Goal: Information Seeking & Learning: Learn about a topic

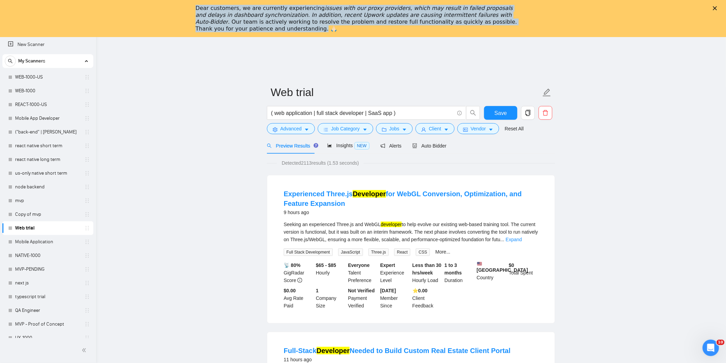
drag, startPoint x: 193, startPoint y: 8, endPoint x: 519, endPoint y: 25, distance: 326.0
click at [519, 25] on div "Dear customers, we are currently experiencing issues with our proxy providers, …" at bounding box center [363, 19] width 726 height 32
copy div "Dear customers, we are currently experiencing issues with our proxy providers, …"
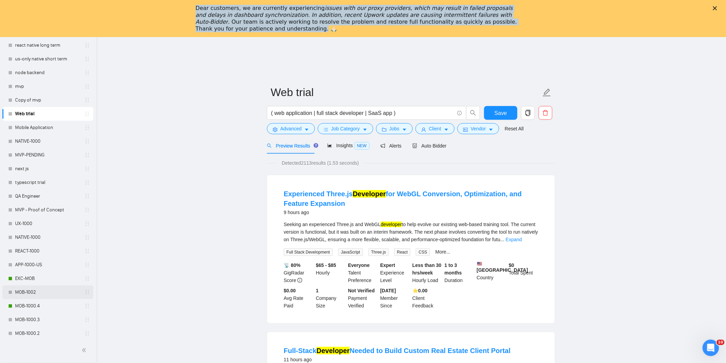
scroll to position [152, 0]
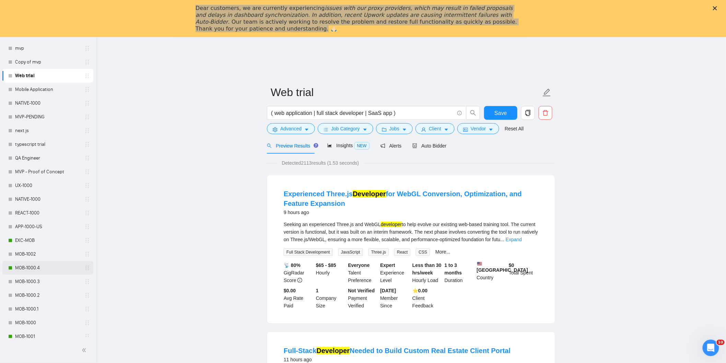
click at [35, 267] on link "MOB-1000.4" at bounding box center [47, 268] width 65 height 14
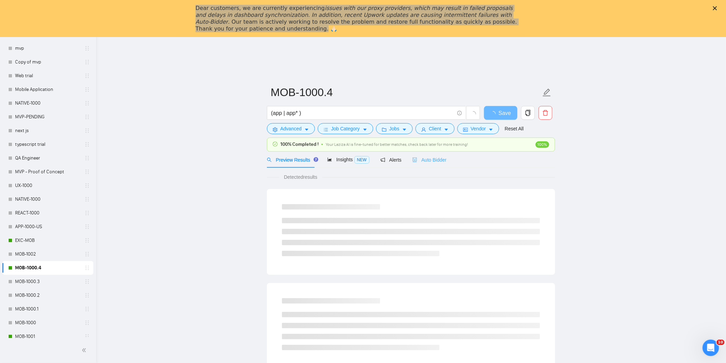
click at [426, 164] on div "Auto Bidder" at bounding box center [429, 160] width 34 height 16
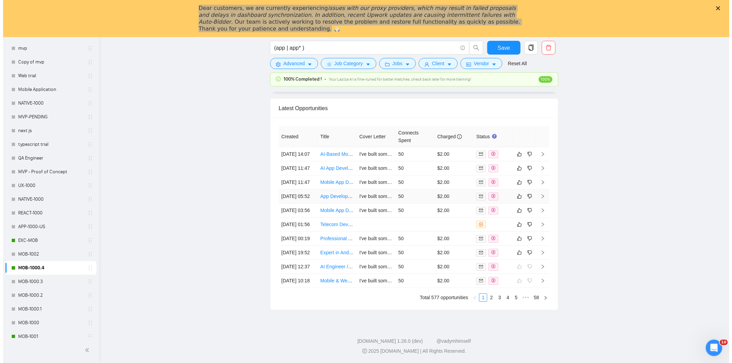
scroll to position [1777, 0]
click at [304, 260] on td "[DATE] 19:52" at bounding box center [294, 253] width 39 height 14
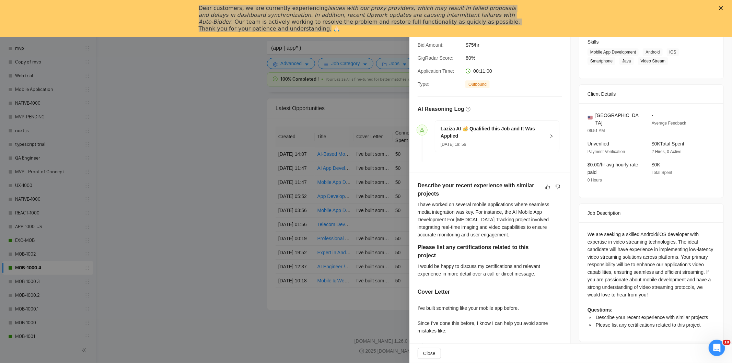
scroll to position [152, 0]
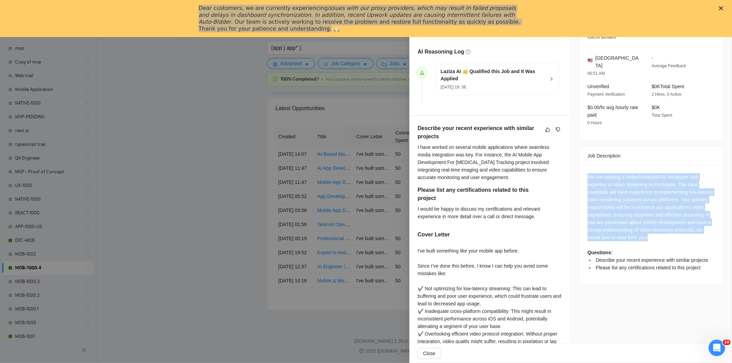
drag, startPoint x: 582, startPoint y: 167, endPoint x: 702, endPoint y: 233, distance: 136.9
click at [702, 233] on div "We are seeking a skilled Android/iOS developer with expertise in video streamin…" at bounding box center [651, 224] width 144 height 119
copy div "We are seeking a skilled Android/iOS developer with expertise in video streamin…"
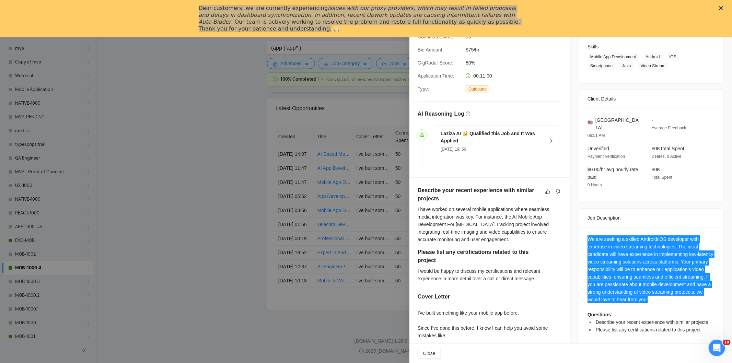
scroll to position [0, 0]
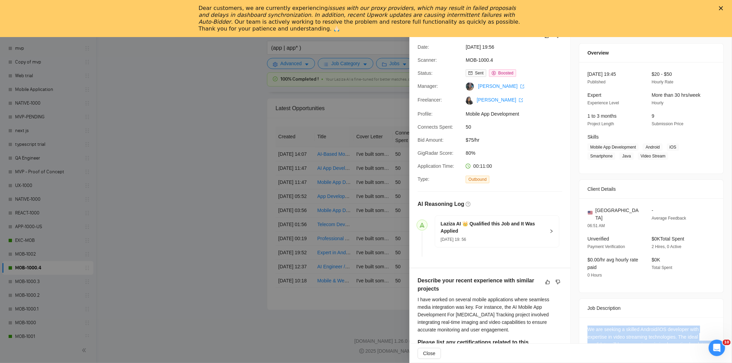
click at [720, 8] on icon "Close" at bounding box center [721, 8] width 4 height 4
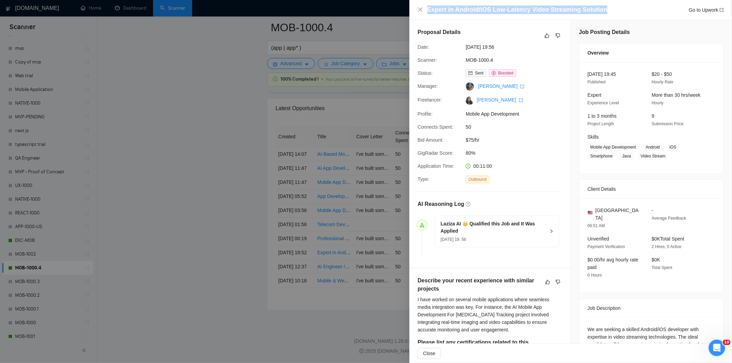
drag, startPoint x: 605, startPoint y: 9, endPoint x: 426, endPoint y: 14, distance: 178.8
click at [426, 14] on div "Expert in Android/iOS Low-Latency Video Streaming Solution Go to Upwork" at bounding box center [570, 10] width 322 height 20
copy h4 "Expert in Android/iOS Low-Latency Video Streaming Solution"
click at [421, 9] on icon "close" at bounding box center [419, 9] width 5 height 5
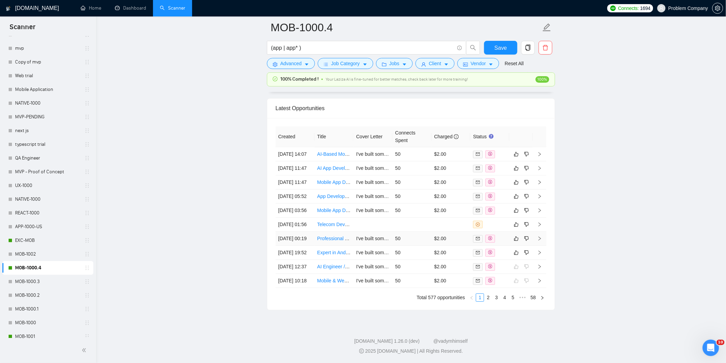
click at [303, 232] on td "[DATE] 00:19" at bounding box center [294, 239] width 39 height 14
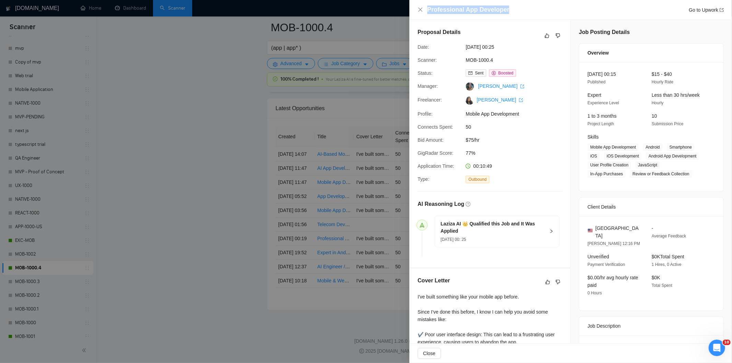
drag, startPoint x: 461, startPoint y: 5, endPoint x: 420, endPoint y: 1, distance: 41.4
click at [420, 1] on div "Professional App Developer Go to Upwork" at bounding box center [570, 10] width 322 height 20
copy h4 "Professional App Developer"
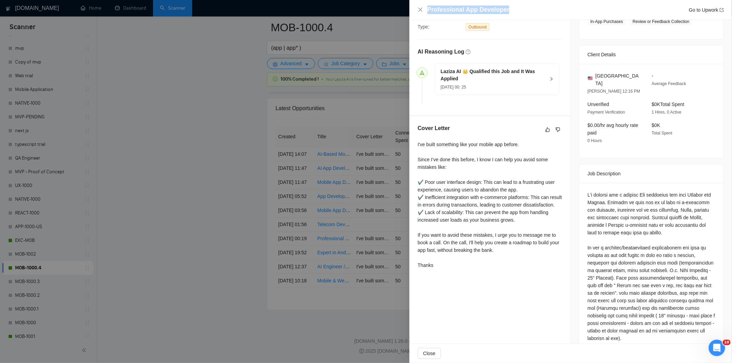
scroll to position [163, 0]
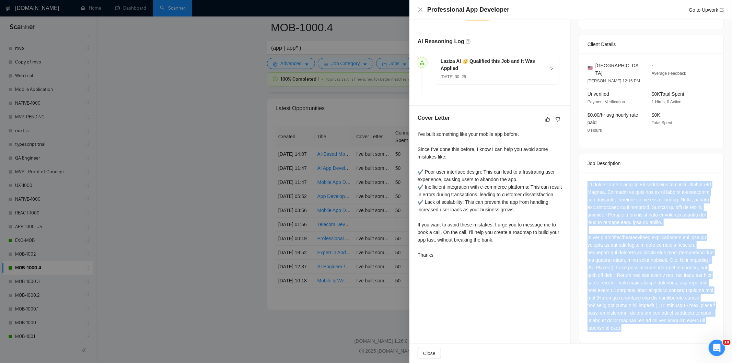
drag, startPoint x: 581, startPoint y: 177, endPoint x: 684, endPoint y: 331, distance: 185.2
click at [684, 331] on div at bounding box center [651, 258] width 144 height 170
copy div "I'm looking for a skilled App developer for both Android and Iphone. Purpose of…"
click at [663, 197] on div at bounding box center [651, 256] width 128 height 151
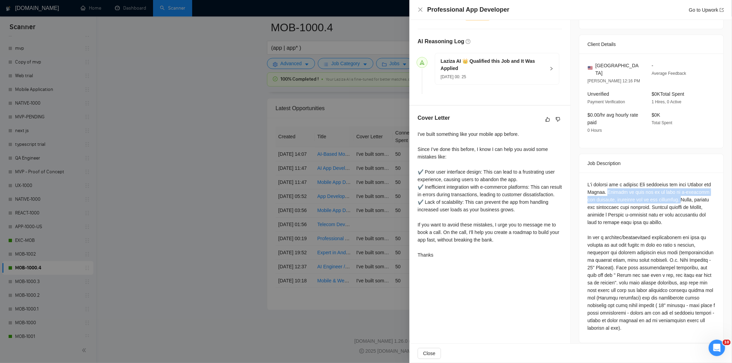
drag, startPoint x: 611, startPoint y: 184, endPoint x: 681, endPoint y: 194, distance: 70.4
click at [681, 194] on div at bounding box center [651, 256] width 128 height 151
click at [417, 11] on icon "close" at bounding box center [419, 9] width 5 height 5
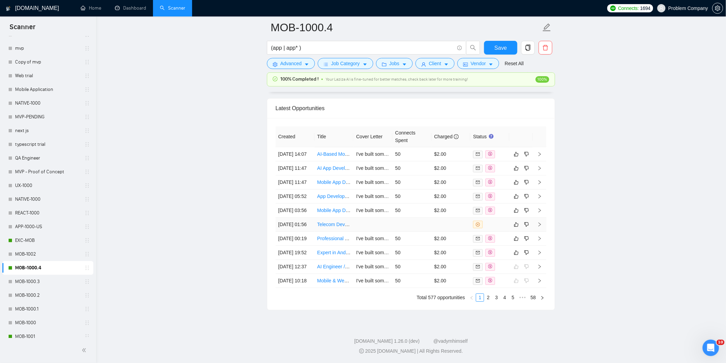
click at [301, 217] on td "[DATE] 01:56" at bounding box center [294, 224] width 39 height 14
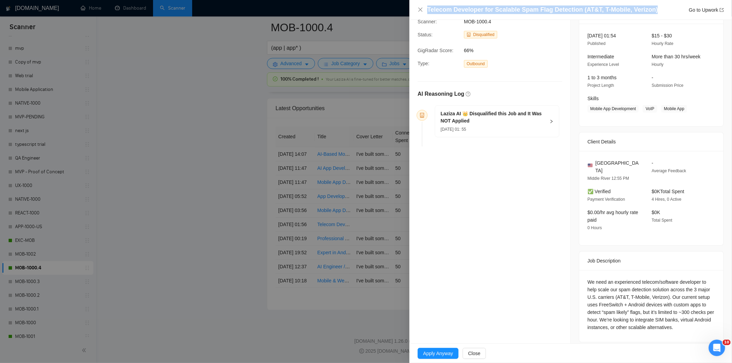
drag, startPoint x: 650, startPoint y: 7, endPoint x: 429, endPoint y: 4, distance: 220.6
click at [429, 4] on div "Telecom Developer for Scalable Spam Flag Detection (AT&T, T-Mobile, Verizon) Go…" at bounding box center [570, 10] width 322 height 20
copy h4 "Telecom Developer for Scalable Spam Flag Detection (AT&T, T-Mobile, Verizon)"
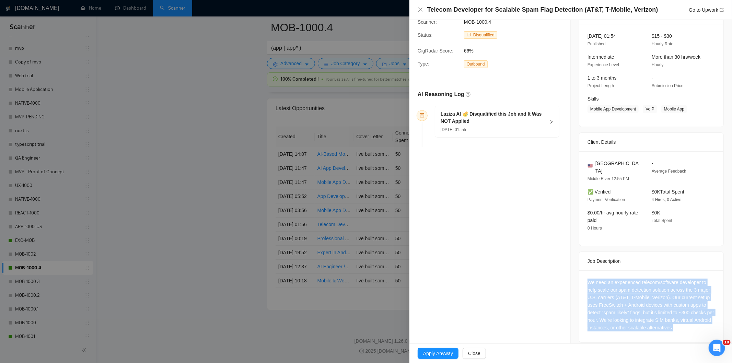
drag, startPoint x: 639, startPoint y: 302, endPoint x: 710, endPoint y: 325, distance: 75.4
click at [710, 325] on div "We need an experienced telecom/software developer to help scale our spam detect…" at bounding box center [651, 306] width 144 height 72
copy div "We need an experienced telecom/software developer to help scale our spam detect…"
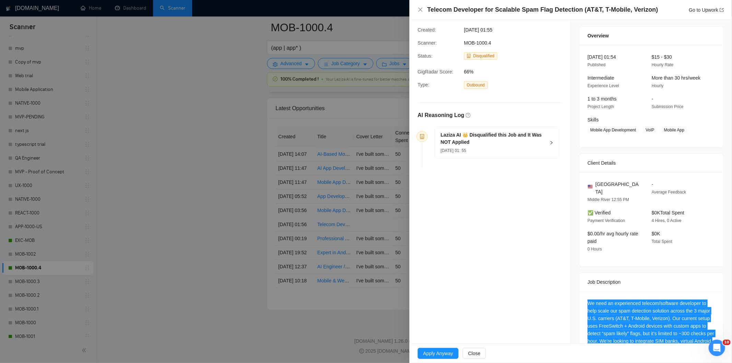
scroll to position [0, 0]
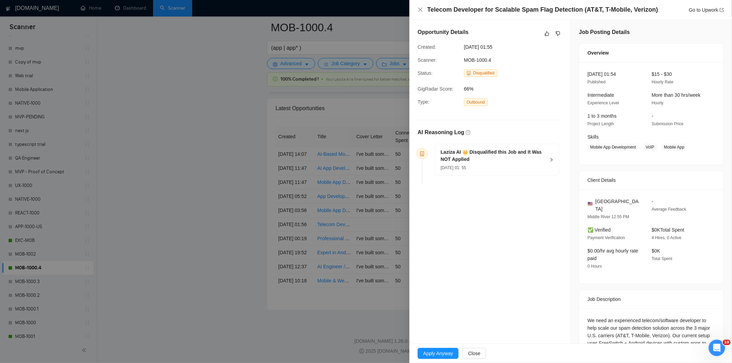
click at [519, 162] on h5 "Laziza AI 👑 Disqualified this Job and It Was NOT Applied" at bounding box center [492, 156] width 105 height 14
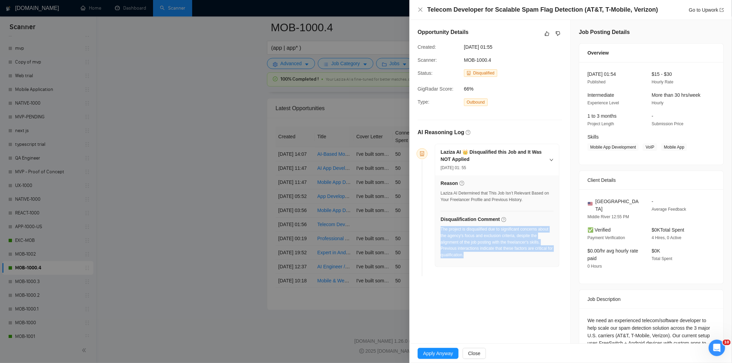
drag, startPoint x: 494, startPoint y: 260, endPoint x: 441, endPoint y: 229, distance: 61.2
click at [441, 229] on div "The project is disqualified due to significant concerns about the agency's focu…" at bounding box center [496, 244] width 113 height 36
copy div "The project is disqualified due to significant concerns about the agency's focu…"
click at [419, 11] on icon "close" at bounding box center [419, 9] width 5 height 5
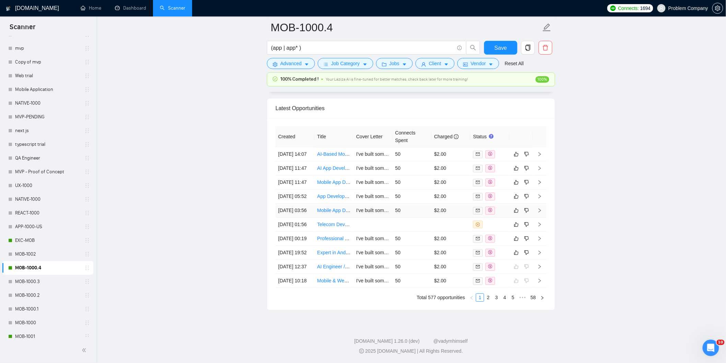
click at [303, 203] on td "[DATE] 03:56" at bounding box center [294, 210] width 39 height 14
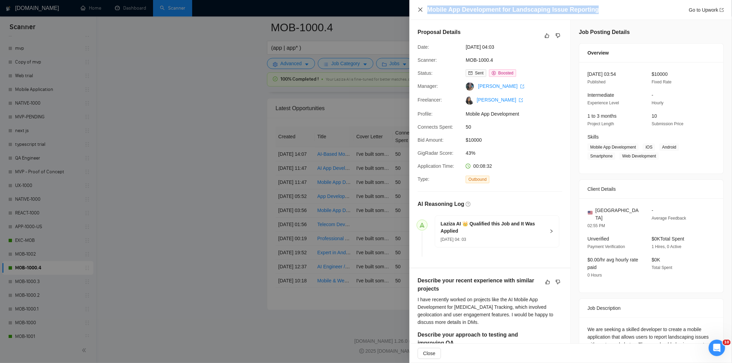
drag, startPoint x: 600, startPoint y: 10, endPoint x: 419, endPoint y: 10, distance: 181.8
click at [419, 10] on div "Mobile App Development for Landscaping Issue Reporting Go to Upwork" at bounding box center [570, 9] width 306 height 9
copy h4 "Mobile App Development for Landscaping Issue Reporting"
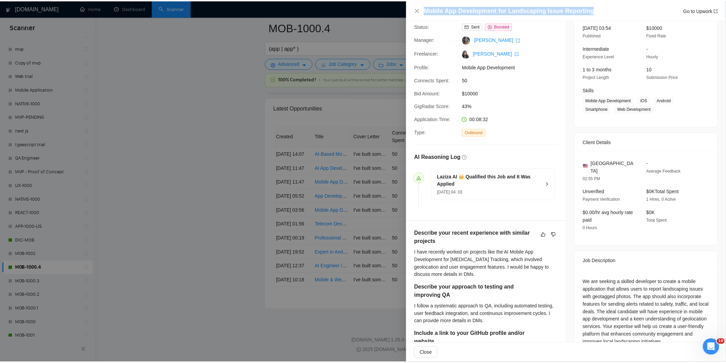
scroll to position [114, 0]
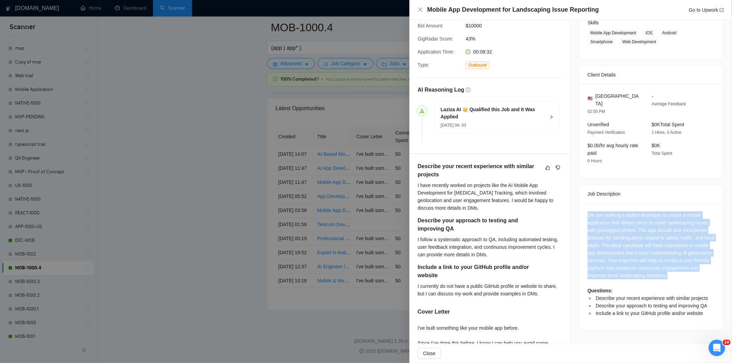
drag, startPoint x: 578, startPoint y: 204, endPoint x: 702, endPoint y: 272, distance: 141.2
click at [702, 272] on div "We are seeking a skilled developer to create a mobile application that allows u…" at bounding box center [651, 266] width 144 height 127
copy div "We are seeking a skilled developer to create a mobile application that allows u…"
click at [421, 11] on icon "close" at bounding box center [420, 10] width 4 height 4
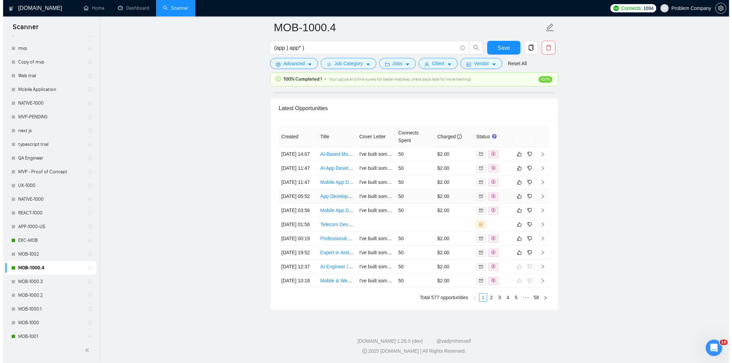
scroll to position [1662, 0]
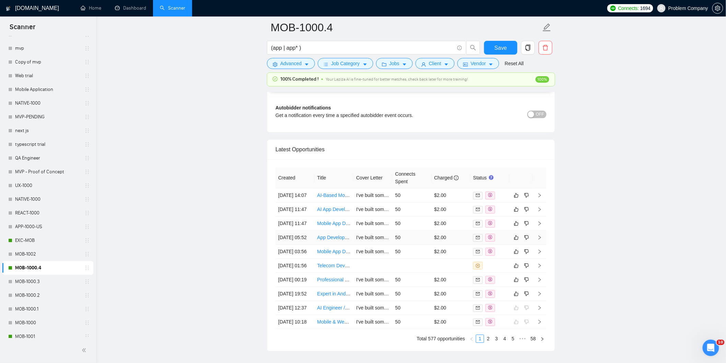
click at [297, 245] on td "[DATE] 05:52" at bounding box center [294, 238] width 39 height 14
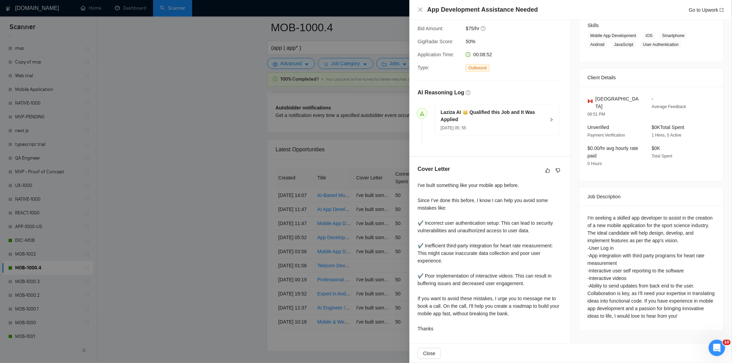
scroll to position [112, 0]
drag, startPoint x: 519, startPoint y: 4, endPoint x: 435, endPoint y: 3, distance: 84.4
click at [435, 3] on div "App Development Assistance Needed Go to Upwork" at bounding box center [570, 10] width 322 height 20
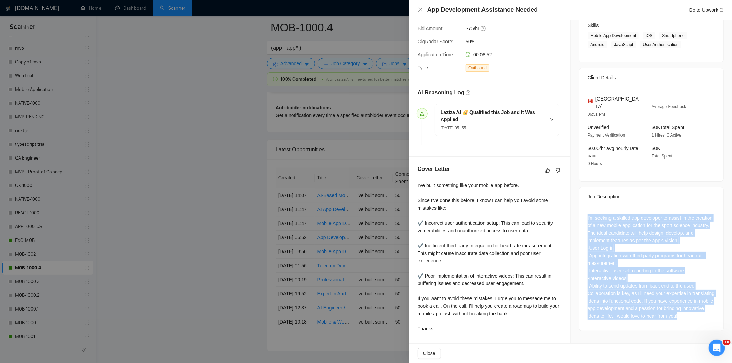
drag, startPoint x: 585, startPoint y: 208, endPoint x: 671, endPoint y: 326, distance: 146.2
click at [671, 326] on div "I'm seeking a skilled app developer to assist in the creation of a new mobile a…" at bounding box center [651, 268] width 144 height 125
click at [420, 8] on icon "close" at bounding box center [419, 9] width 5 height 5
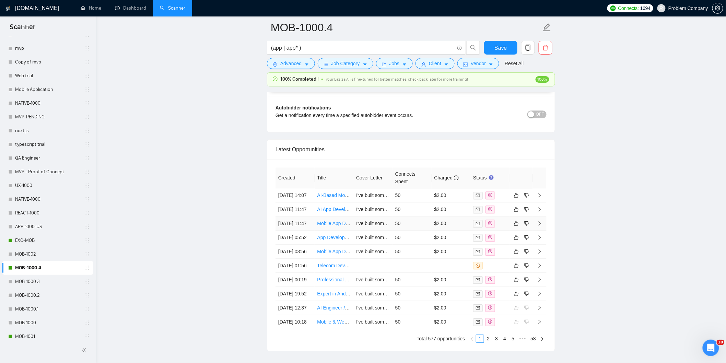
click at [310, 231] on td "[DATE] 11:47" at bounding box center [294, 223] width 39 height 14
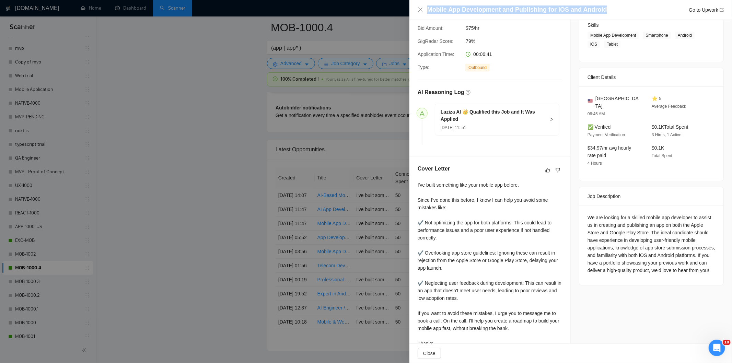
drag, startPoint x: 609, startPoint y: 11, endPoint x: 417, endPoint y: 5, distance: 192.2
click at [417, 5] on div "Mobile App Development and Publishing for iOS and Android Go to Upwork" at bounding box center [570, 9] width 306 height 9
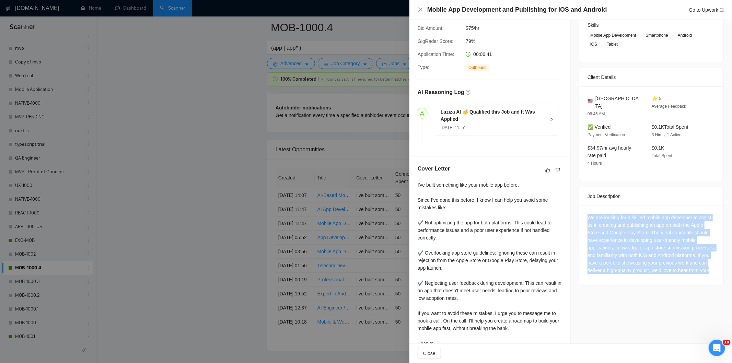
drag, startPoint x: 585, startPoint y: 212, endPoint x: 661, endPoint y: 279, distance: 101.6
click at [661, 279] on div "We are looking for a skilled mobile app developer to assist us in creating and …" at bounding box center [651, 245] width 144 height 80
click at [418, 11] on icon "close" at bounding box center [419, 9] width 5 height 5
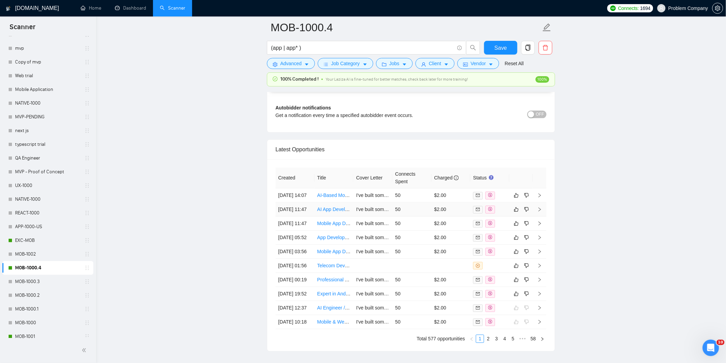
click at [309, 216] on td "[DATE] 11:47" at bounding box center [294, 209] width 39 height 14
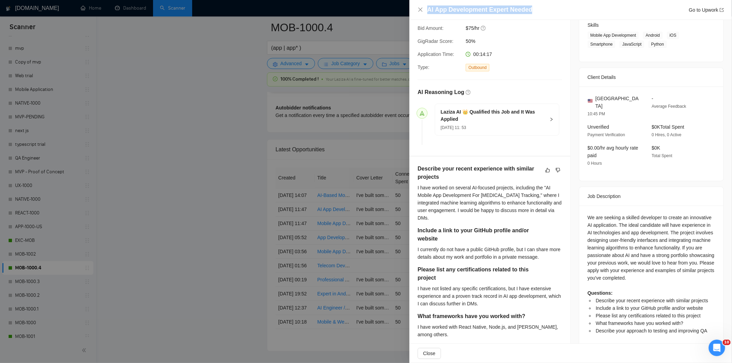
drag, startPoint x: 541, startPoint y: 14, endPoint x: 417, endPoint y: 6, distance: 124.1
click at [417, 6] on div "AI App Development Expert Needed Go to Upwork" at bounding box center [570, 9] width 306 height 9
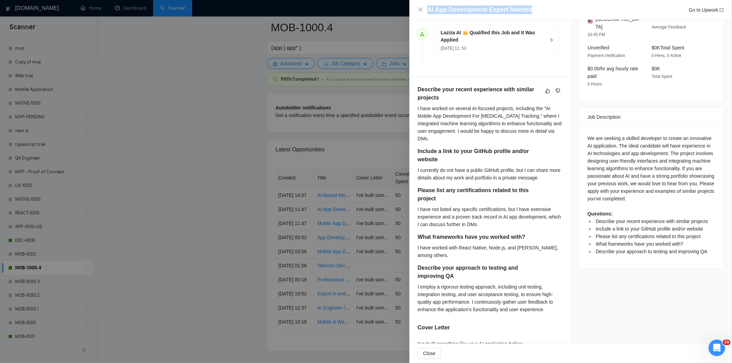
scroll to position [188, 0]
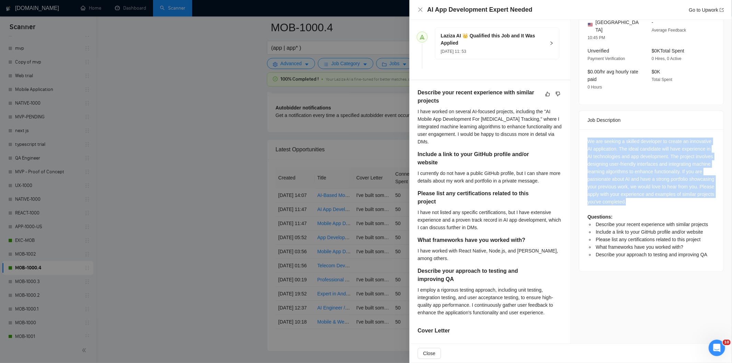
drag, startPoint x: 588, startPoint y: 136, endPoint x: 694, endPoint y: 196, distance: 121.1
click at [694, 196] on div "We are seeking a skilled developer to create an innovative AI application. The …" at bounding box center [651, 200] width 144 height 142
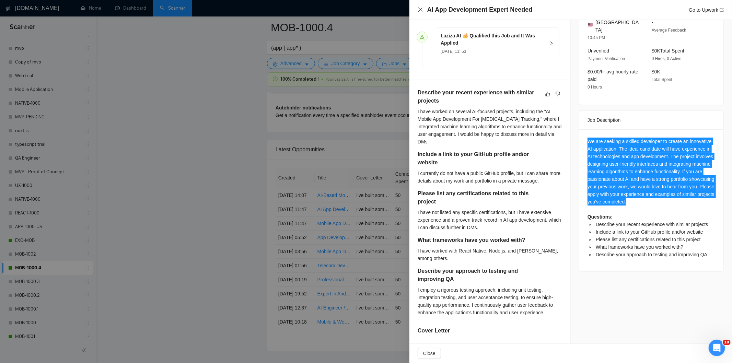
drag, startPoint x: 420, startPoint y: 9, endPoint x: 321, endPoint y: 188, distance: 203.9
click at [419, 9] on icon "close" at bounding box center [420, 10] width 4 height 4
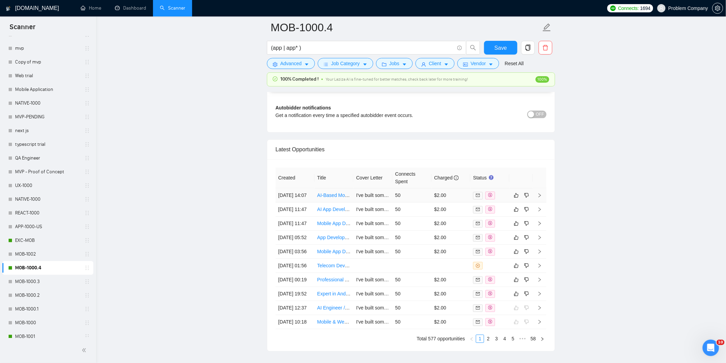
click at [308, 202] on td "[DATE] 14:07" at bounding box center [294, 195] width 39 height 14
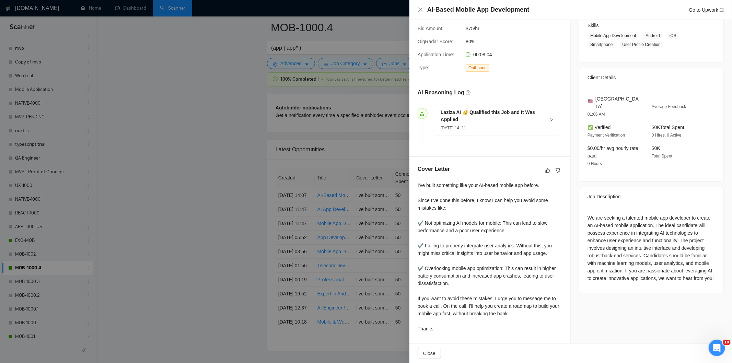
scroll to position [112, 0]
drag, startPoint x: 546, startPoint y: 7, endPoint x: 396, endPoint y: 19, distance: 150.4
click at [396, 19] on div "AI-Based Mobile App Development Go to Upwork Proposal Details Date: [DATE] 14:1…" at bounding box center [366, 181] width 732 height 363
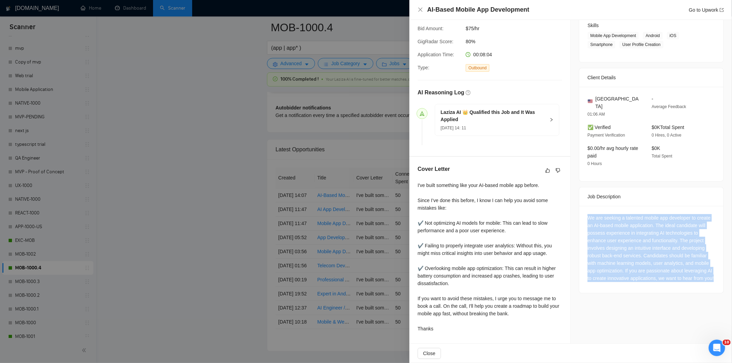
drag, startPoint x: 591, startPoint y: 213, endPoint x: 656, endPoint y: 283, distance: 95.4
click at [656, 283] on div "We are seeking a talented mobile app developer to create an AI-based mobile app…" at bounding box center [651, 249] width 144 height 87
click at [652, 244] on div "We are seeking a talented mobile app developer to create an AI-based mobile app…" at bounding box center [651, 248] width 128 height 68
drag, startPoint x: 584, startPoint y: 211, endPoint x: 659, endPoint y: 280, distance: 102.2
click at [659, 280] on div "We are seeking a talented mobile app developer to create an AI-based mobile app…" at bounding box center [651, 248] width 128 height 68
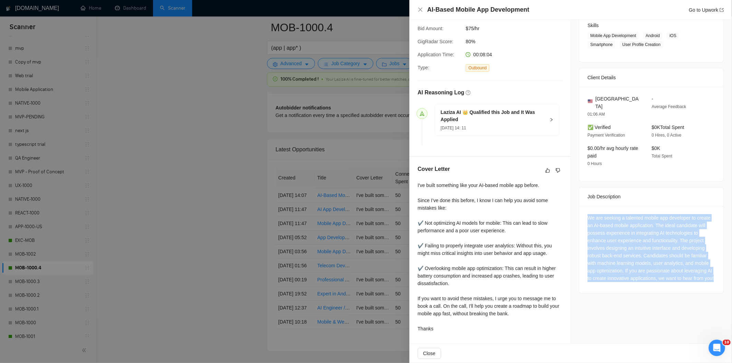
click at [617, 227] on div "We are seeking a talented mobile app developer to create an AI-based mobile app…" at bounding box center [651, 248] width 128 height 68
click at [678, 245] on div "We are seeking a talented mobile app developer to create an AI-based mobile app…" at bounding box center [651, 248] width 128 height 68
click at [677, 234] on div "We are seeking a talented mobile app developer to create an AI-based mobile app…" at bounding box center [651, 248] width 128 height 68
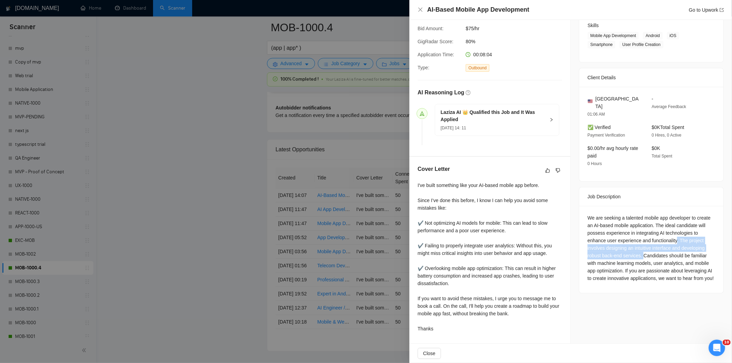
drag, startPoint x: 674, startPoint y: 232, endPoint x: 639, endPoint y: 245, distance: 37.1
click at [639, 245] on div "We are seeking a talented mobile app developer to create an AI-based mobile app…" at bounding box center [651, 248] width 128 height 68
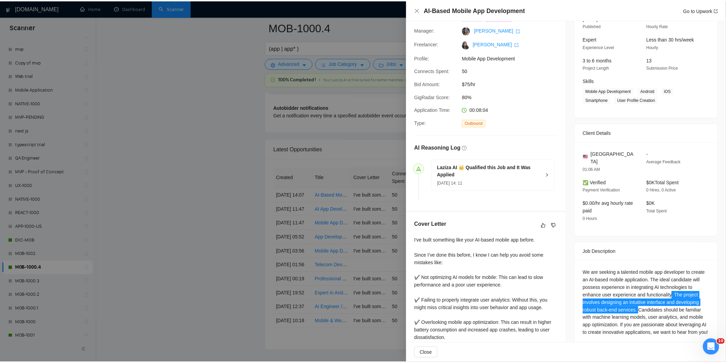
scroll to position [0, 0]
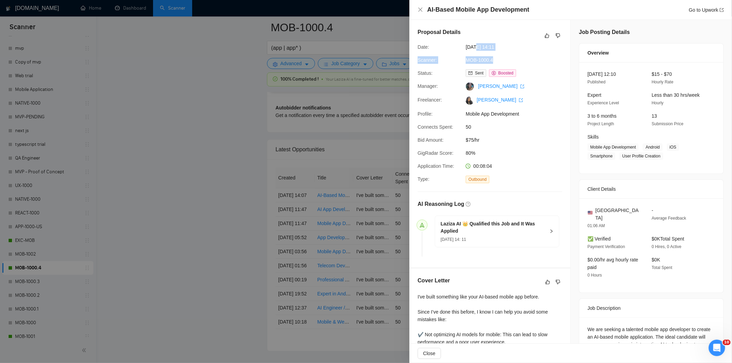
drag, startPoint x: 522, startPoint y: 52, endPoint x: 473, endPoint y: 48, distance: 48.5
click at [473, 48] on div "Proposal Details Date: [DATE] 14:11 Scanner: MOB-1000.4 Status: Sent Boosted Ma…" at bounding box center [489, 144] width 161 height 248
click at [473, 48] on span "[DATE] 14:11" at bounding box center [517, 47] width 103 height 8
drag, startPoint x: 485, startPoint y: 46, endPoint x: 465, endPoint y: 47, distance: 19.9
click at [466, 47] on span "[DATE] 14:11" at bounding box center [517, 47] width 103 height 8
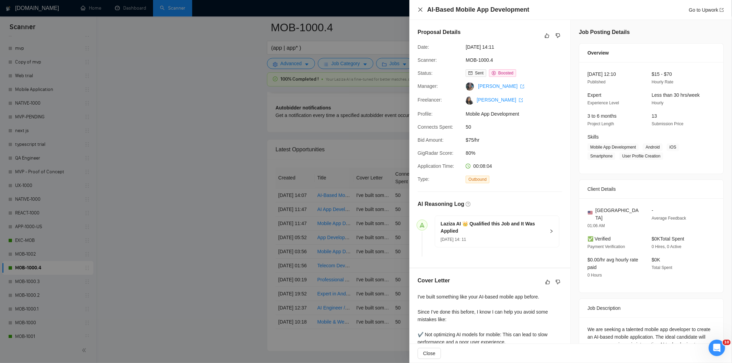
click at [417, 9] on icon "close" at bounding box center [419, 9] width 5 height 5
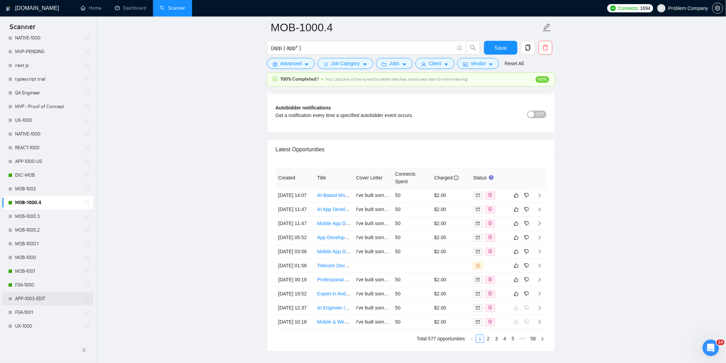
scroll to position [228, 0]
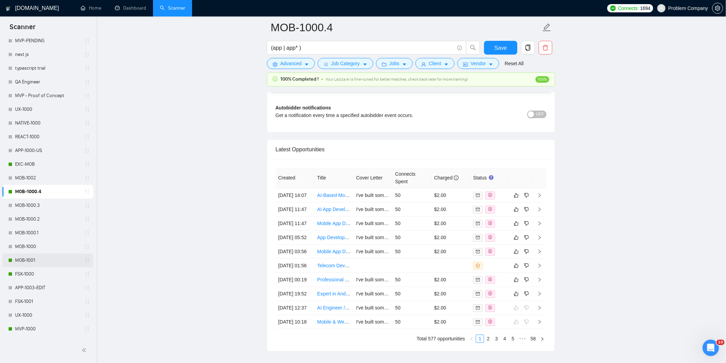
click at [38, 259] on link "MOB-1001" at bounding box center [47, 261] width 65 height 14
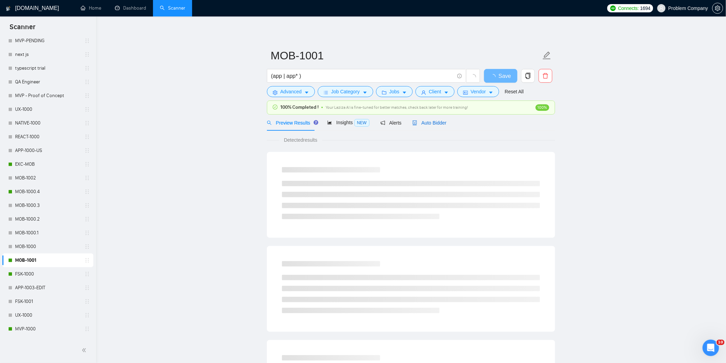
click at [429, 125] on span "Auto Bidder" at bounding box center [429, 122] width 34 height 5
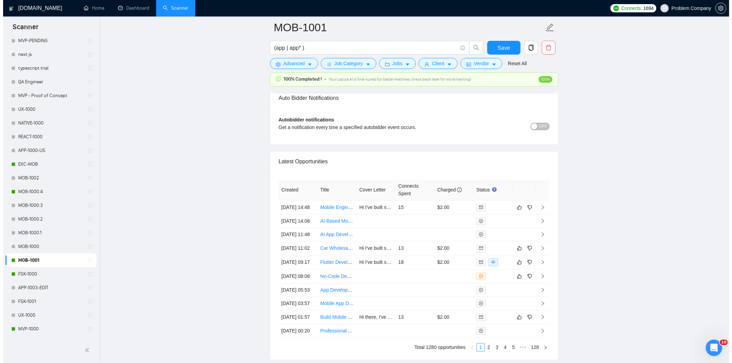
scroll to position [1707, 0]
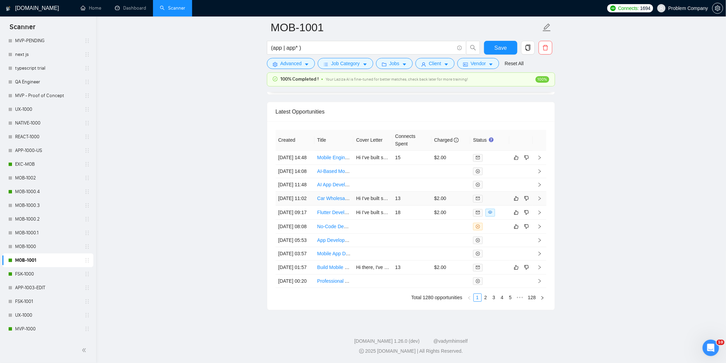
click at [307, 195] on td "[DATE] 11:02" at bounding box center [294, 198] width 39 height 14
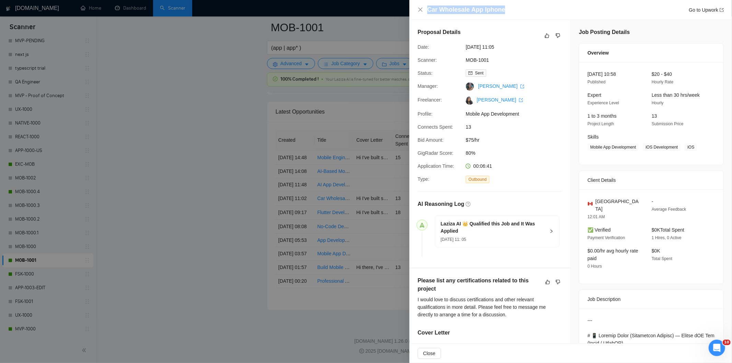
drag, startPoint x: 526, startPoint y: 8, endPoint x: 416, endPoint y: 8, distance: 109.8
click at [416, 8] on div "Car Wholesale App Iphone Go to Upwork" at bounding box center [570, 10] width 322 height 20
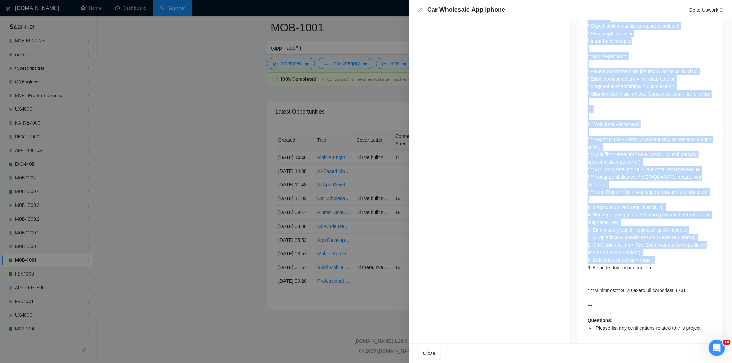
scroll to position [945, 0]
drag, startPoint x: 584, startPoint y: 166, endPoint x: 686, endPoint y: 289, distance: 160.2
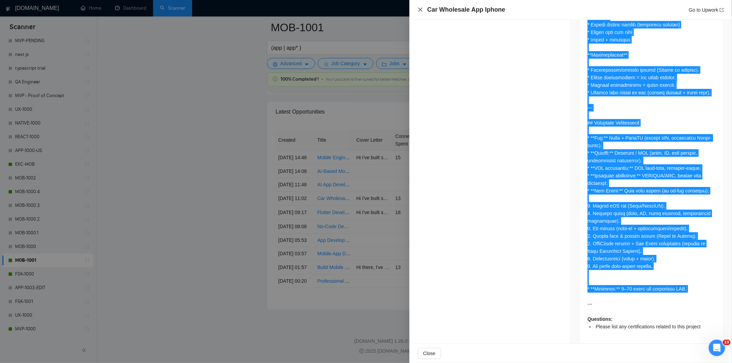
drag, startPoint x: 418, startPoint y: 11, endPoint x: 447, endPoint y: 159, distance: 151.3
click at [418, 11] on icon "close" at bounding box center [419, 9] width 5 height 5
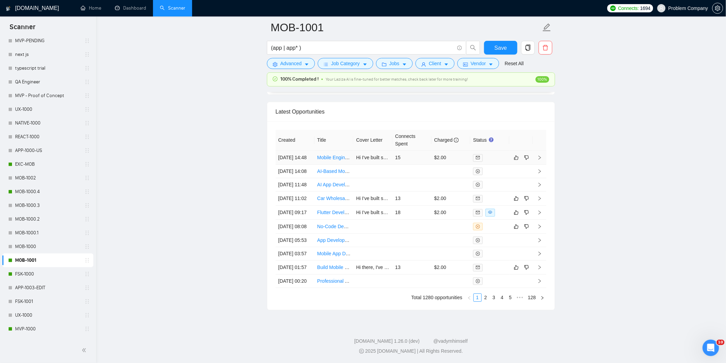
click at [309, 151] on td "[DATE] 14:48" at bounding box center [294, 158] width 39 height 14
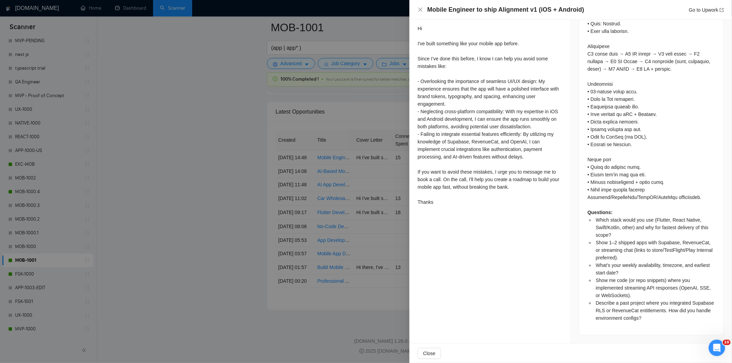
scroll to position [524, 0]
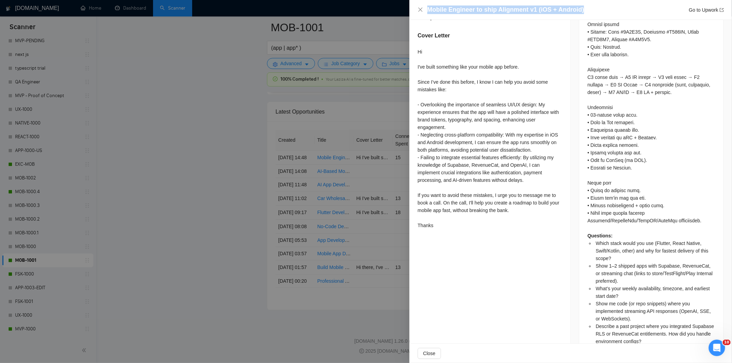
drag, startPoint x: 589, startPoint y: 11, endPoint x: 425, endPoint y: 11, distance: 163.6
click at [425, 11] on div "Mobile Engineer to ship Alignment v1 (iOS + Android) Go to Upwork" at bounding box center [570, 9] width 306 height 9
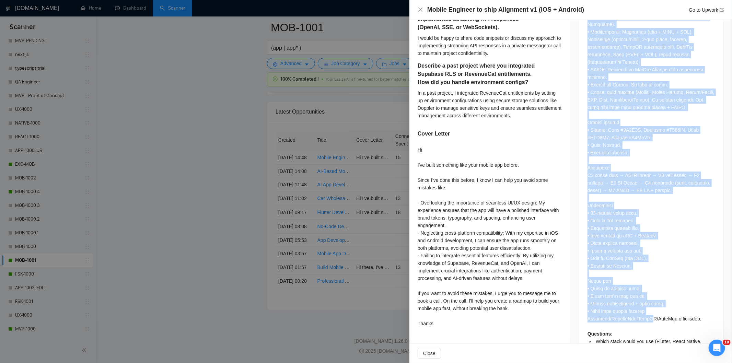
scroll to position [524, 0]
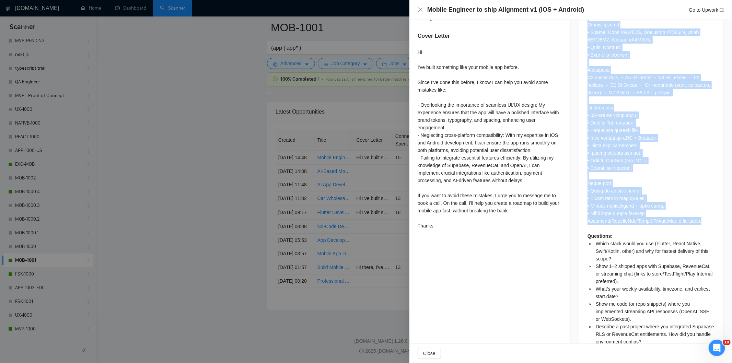
drag, startPoint x: 583, startPoint y: 136, endPoint x: 701, endPoint y: 200, distance: 134.5
click at [701, 200] on div "Questions: Which stack would you use (Flutter, React Native, Swift/Kotlin, othe…" at bounding box center [651, 79] width 144 height 557
click at [419, 9] on icon "close" at bounding box center [419, 9] width 5 height 5
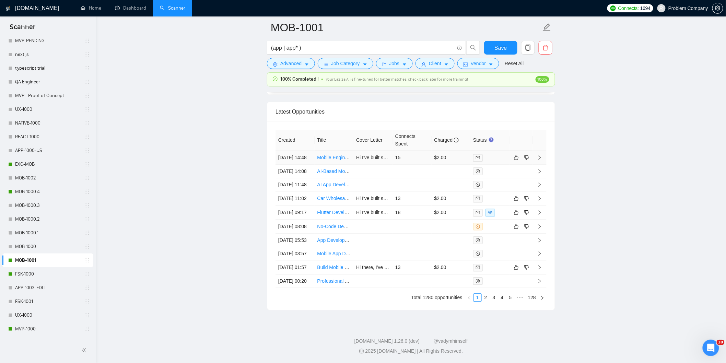
click at [307, 151] on td "[DATE] 14:48" at bounding box center [294, 158] width 39 height 14
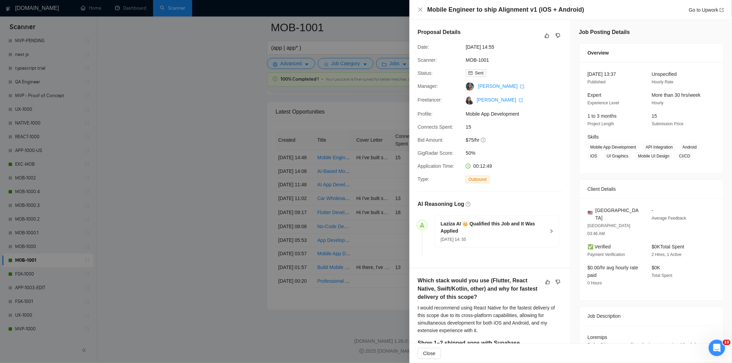
drag, startPoint x: 514, startPoint y: 45, endPoint x: 461, endPoint y: 45, distance: 52.8
click at [461, 45] on div "Date: [DATE] 14:55" at bounding box center [487, 47] width 144 height 8
click at [423, 10] on div "Mobile Engineer to ship Alignment v1 (iOS + Android) Go to Upwork" at bounding box center [570, 9] width 306 height 9
click at [420, 9] on icon "close" at bounding box center [420, 10] width 4 height 4
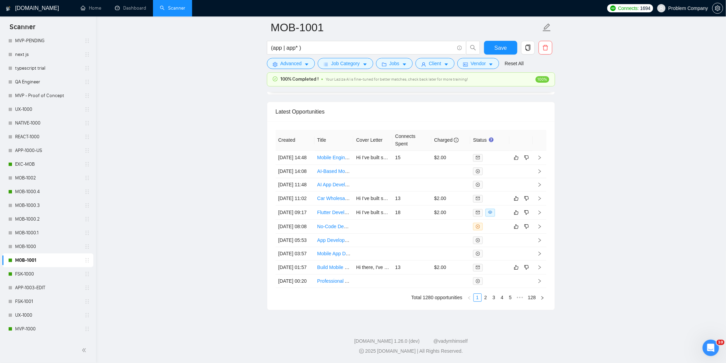
click at [42, 270] on link "FSK-1000" at bounding box center [47, 274] width 65 height 14
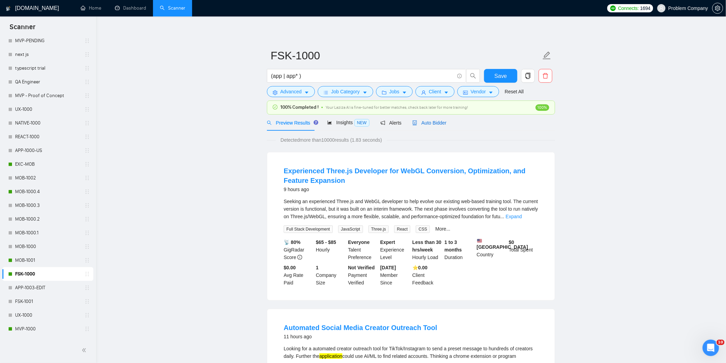
click at [422, 121] on span "Auto Bidder" at bounding box center [429, 122] width 34 height 5
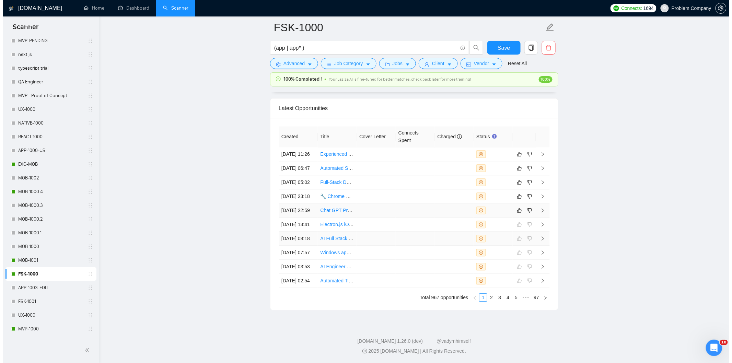
scroll to position [1709, 0]
click at [299, 215] on td "[DATE] 22:59" at bounding box center [294, 210] width 39 height 14
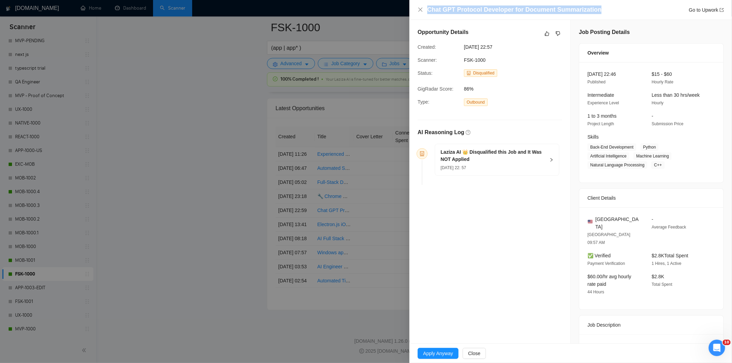
drag, startPoint x: 608, startPoint y: 11, endPoint x: 423, endPoint y: 13, distance: 184.9
click at [423, 13] on div "Chat GPT Protocol Developer for Document Summarization Go to Upwork" at bounding box center [570, 9] width 306 height 9
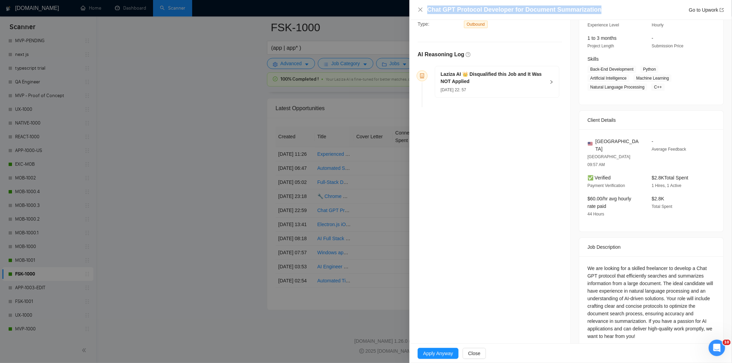
scroll to position [78, 0]
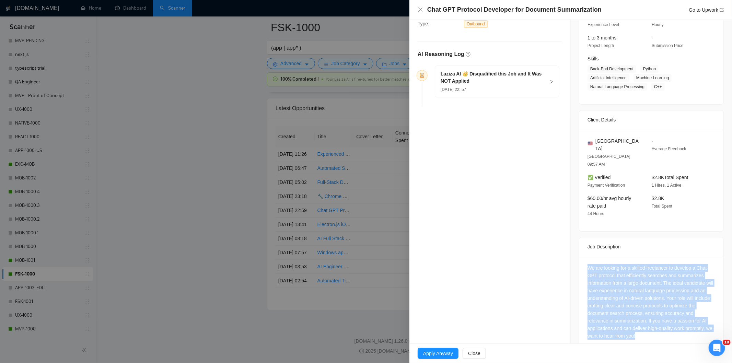
drag, startPoint x: 578, startPoint y: 251, endPoint x: 668, endPoint y: 330, distance: 119.6
click at [668, 330] on div "We are looking for a skilled freelancer to develop a Chat GPT protocol that eff…" at bounding box center [651, 303] width 144 height 95
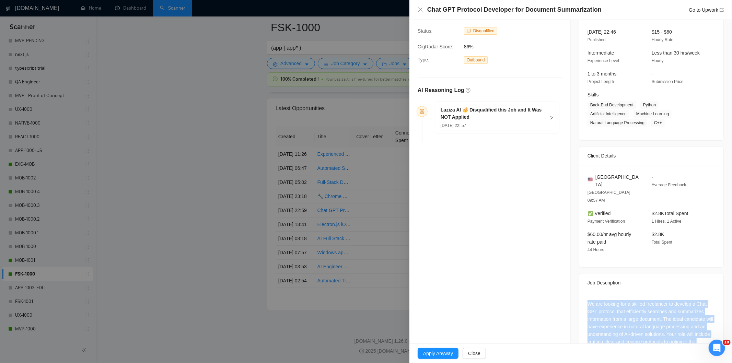
scroll to position [0, 0]
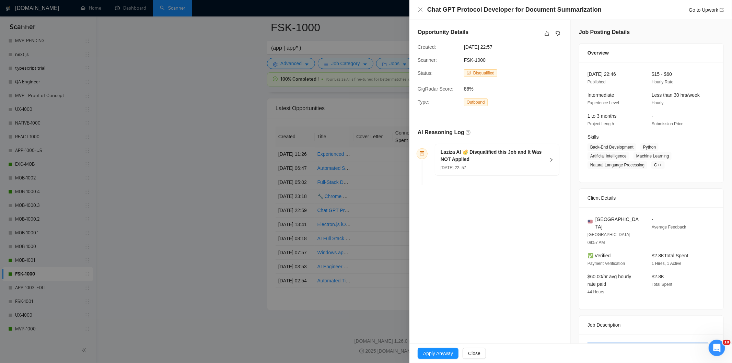
drag, startPoint x: 595, startPoint y: 9, endPoint x: 497, endPoint y: 21, distance: 97.8
click at [495, 15] on div "Chat GPT Protocol Developer for Document Summarization Go to Upwork" at bounding box center [570, 10] width 322 height 20
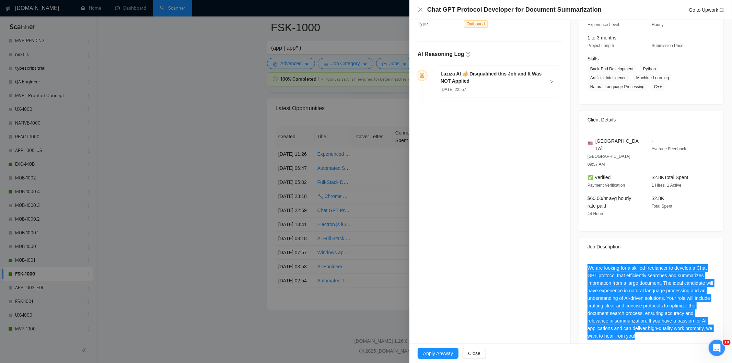
scroll to position [40, 0]
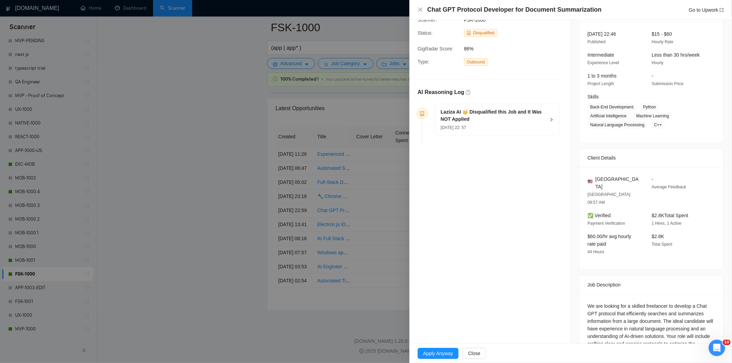
click at [515, 116] on h5 "Laziza AI 👑 Disqualified this Job and It Was NOT Applied" at bounding box center [492, 115] width 105 height 14
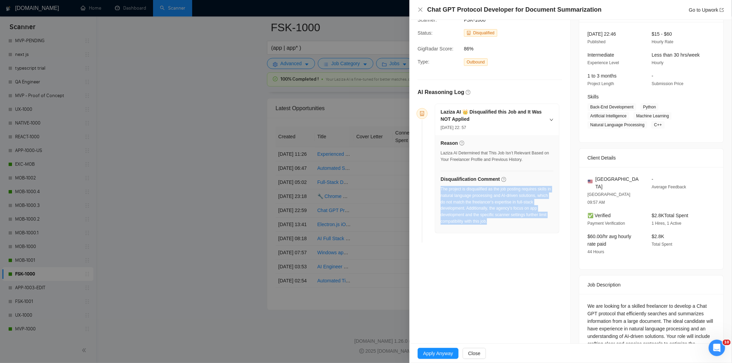
drag, startPoint x: 506, startPoint y: 224, endPoint x: 440, endPoint y: 191, distance: 73.6
click at [440, 191] on div "The project is disqualified as the job posting requires skills in natural langu…" at bounding box center [496, 205] width 113 height 39
click at [420, 12] on icon "close" at bounding box center [419, 9] width 5 height 5
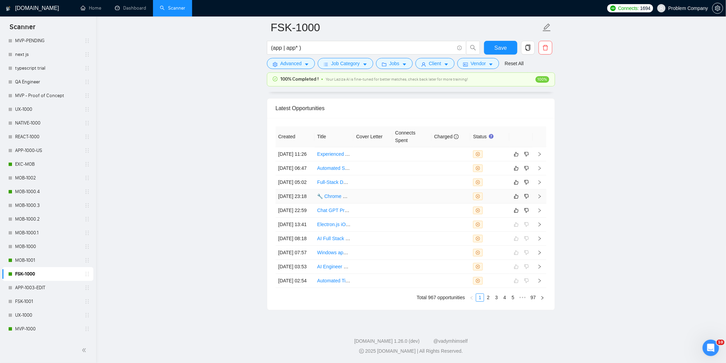
click at [301, 191] on td "[DATE] 23:18" at bounding box center [294, 196] width 39 height 14
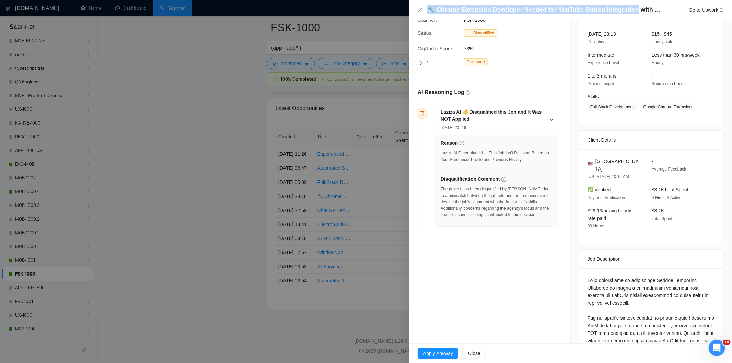
drag, startPoint x: 632, startPoint y: 9, endPoint x: 426, endPoint y: 13, distance: 205.2
click at [426, 13] on div "🔧 Chrome Extension Developer Needed for YouTube Button Integration with Custom …" at bounding box center [570, 9] width 306 height 9
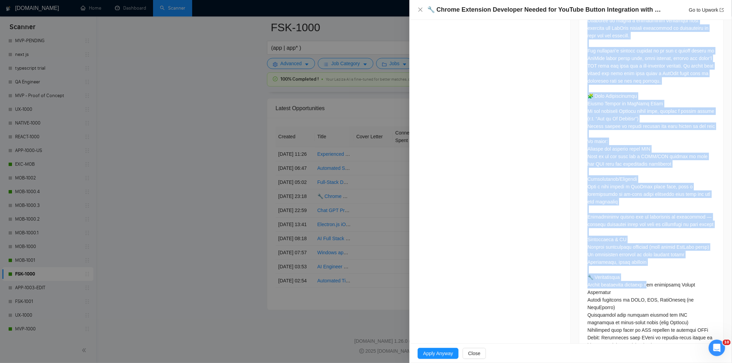
scroll to position [370, 0]
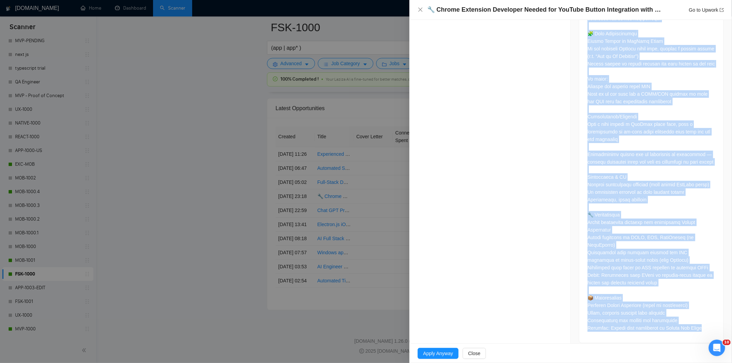
drag, startPoint x: 582, startPoint y: 115, endPoint x: 706, endPoint y: 324, distance: 243.0
click at [706, 324] on div at bounding box center [651, 141] width 144 height 404
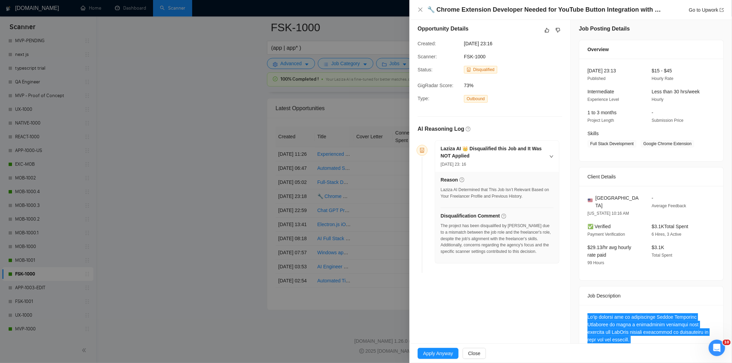
scroll to position [0, 0]
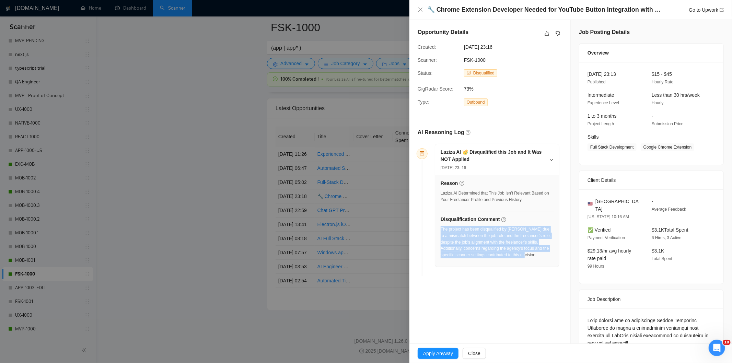
drag, startPoint x: 542, startPoint y: 256, endPoint x: 441, endPoint y: 232, distance: 104.1
click at [441, 232] on div "The project has been disqualified by [PERSON_NAME] due to a mismatch between th…" at bounding box center [496, 242] width 113 height 32
click at [420, 11] on icon "close" at bounding box center [419, 9] width 5 height 5
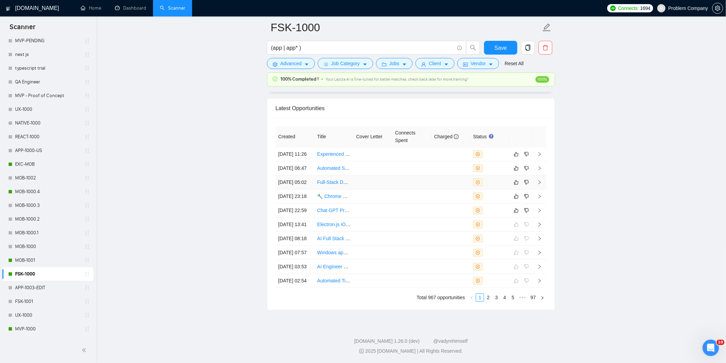
click at [299, 175] on td "[DATE] 05:02" at bounding box center [294, 182] width 39 height 14
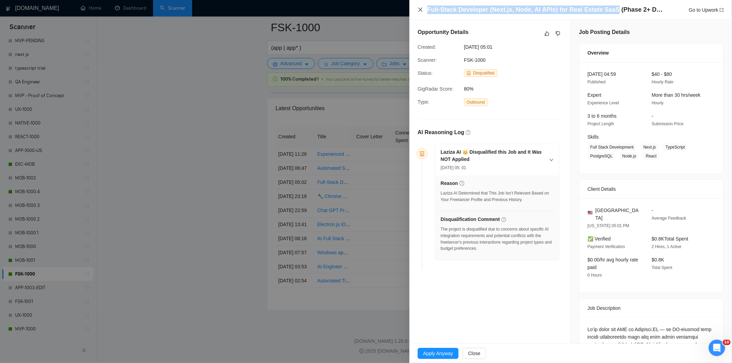
drag, startPoint x: 608, startPoint y: 8, endPoint x: 422, endPoint y: 11, distance: 186.0
click at [422, 11] on div "Full-Stack Developer (Next.js, Node, AI APIs) for Real Estate SaaS (Phase 2+ De…" at bounding box center [570, 9] width 306 height 9
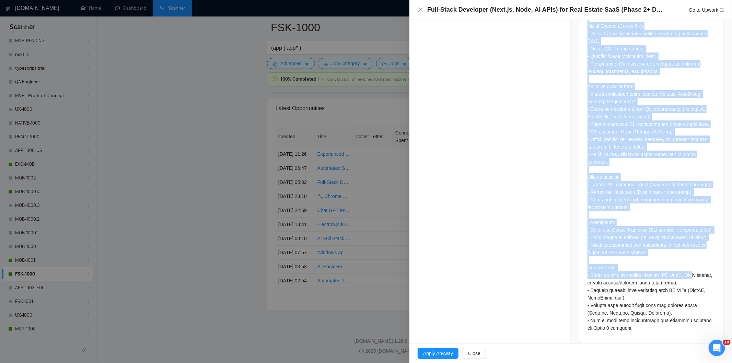
scroll to position [530, 0]
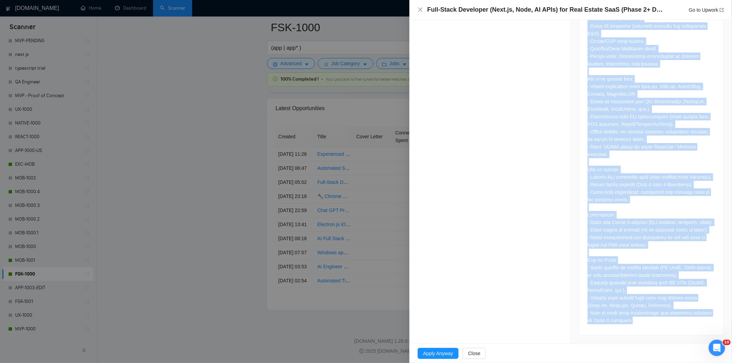
drag, startPoint x: 583, startPoint y: 169, endPoint x: 655, endPoint y: 324, distance: 171.0
click at [655, 324] on div at bounding box center [651, 62] width 144 height 548
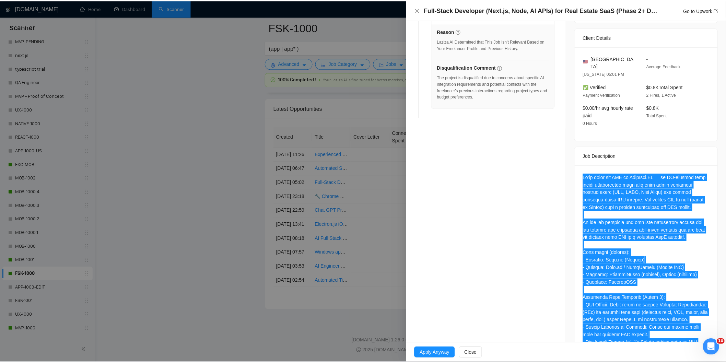
scroll to position [152, 0]
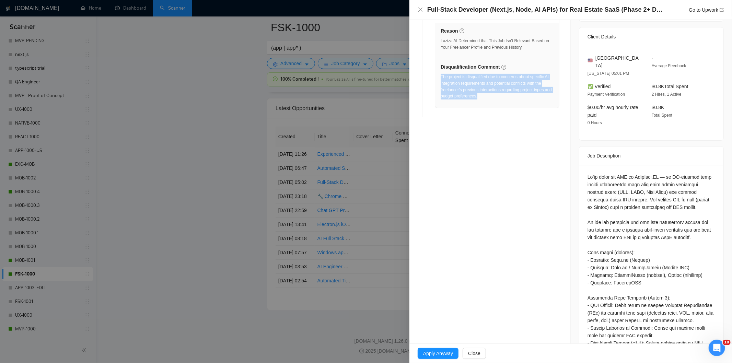
drag, startPoint x: 498, startPoint y: 103, endPoint x: 440, endPoint y: 80, distance: 61.7
click at [440, 80] on div "The project is disqualified due to concerns about specific AI integration requi…" at bounding box center [496, 89] width 113 height 30
click at [419, 10] on icon "close" at bounding box center [419, 9] width 5 height 5
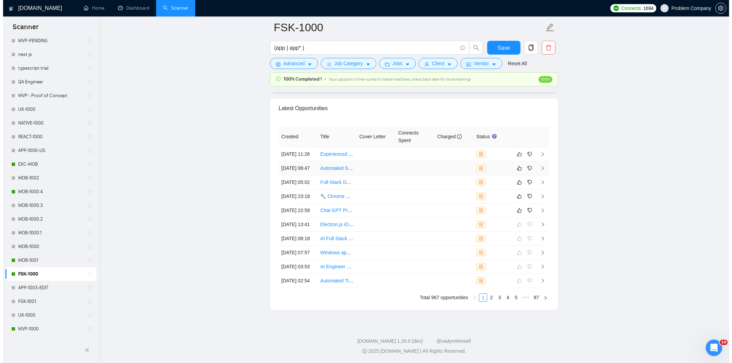
scroll to position [1671, 0]
click at [297, 177] on td "[DATE] 06:47" at bounding box center [294, 170] width 39 height 14
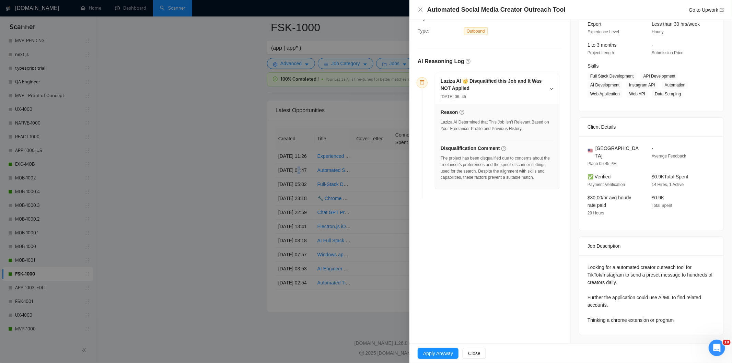
scroll to position [63, 0]
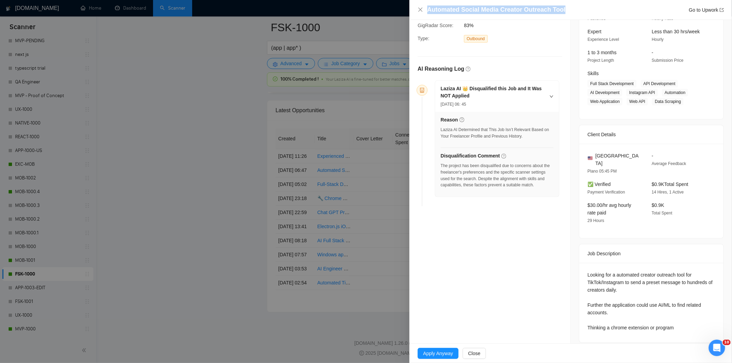
drag, startPoint x: 569, startPoint y: 9, endPoint x: 425, endPoint y: 8, distance: 144.1
click at [425, 8] on div "Automated Social Media Creator Outreach Tool Go to Upwork" at bounding box center [570, 9] width 306 height 9
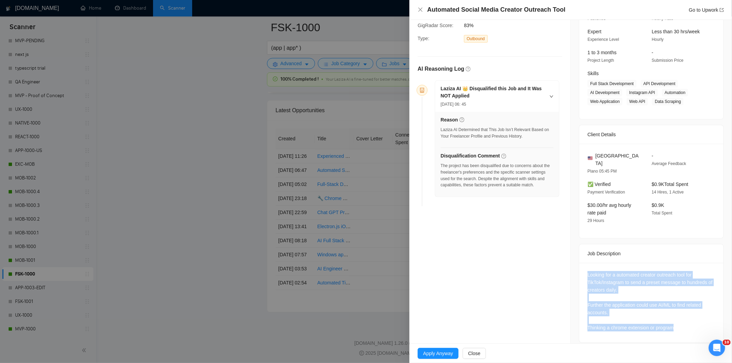
drag, startPoint x: 585, startPoint y: 266, endPoint x: 679, endPoint y: 330, distance: 114.2
click at [679, 330] on div "Looking for a automated creator outreach tool for TikTok/Instagram to send a pr…" at bounding box center [651, 303] width 144 height 80
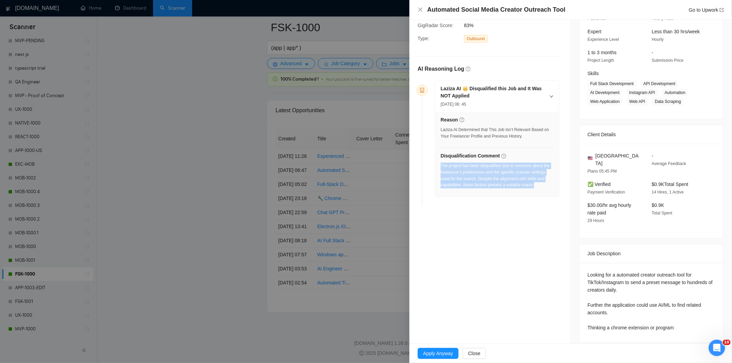
drag, startPoint x: 541, startPoint y: 187, endPoint x: 440, endPoint y: 168, distance: 103.0
click at [440, 168] on div "The project has been disqualified due to concerns about the freelancer's prefer…" at bounding box center [496, 176] width 113 height 26
click at [421, 9] on icon "close" at bounding box center [420, 10] width 4 height 4
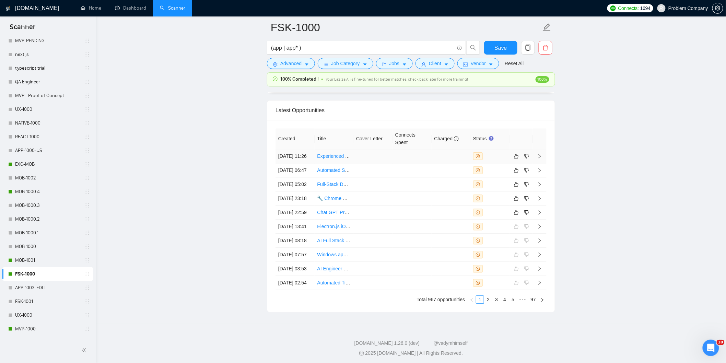
click at [304, 163] on td "[DATE] 11:26" at bounding box center [294, 156] width 39 height 14
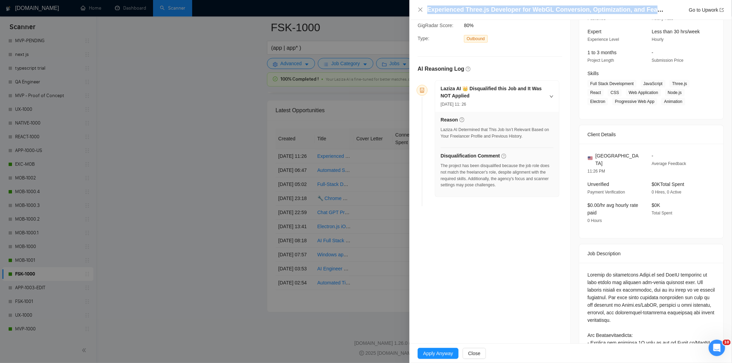
drag, startPoint x: 656, startPoint y: 9, endPoint x: 423, endPoint y: 9, distance: 232.2
click at [423, 9] on div "Experienced Three.js Developer for WebGL Conversion, Optimization, and Feature …" at bounding box center [570, 9] width 306 height 9
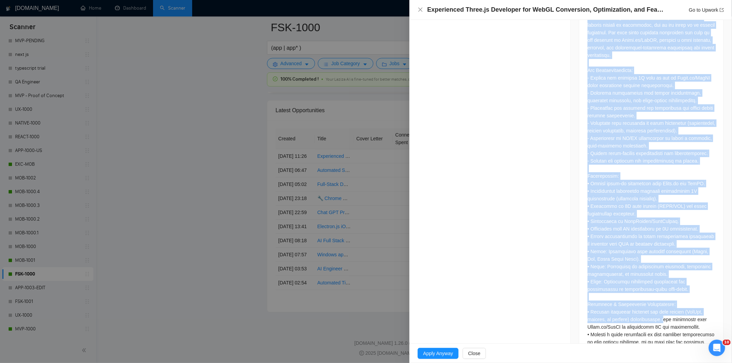
scroll to position [380, 0]
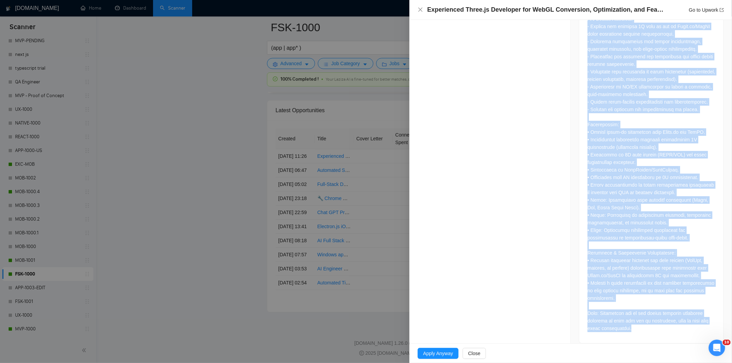
drag, startPoint x: 580, startPoint y: 147, endPoint x: 683, endPoint y: 321, distance: 202.3
click at [683, 321] on div at bounding box center [651, 144] width 144 height 397
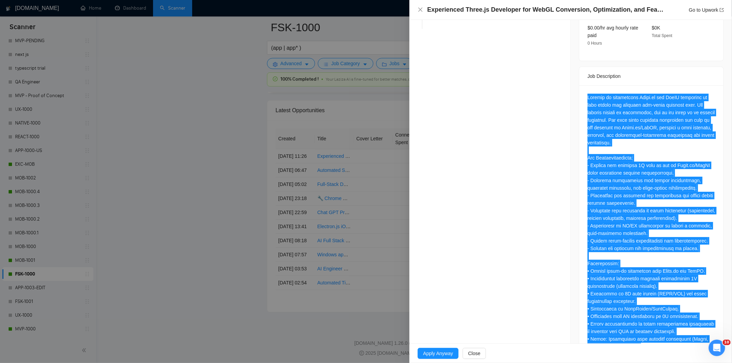
scroll to position [151, 0]
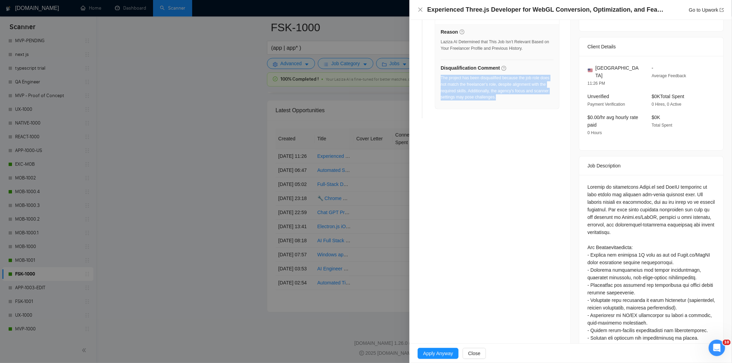
drag, startPoint x: 527, startPoint y: 104, endPoint x: 441, endPoint y: 78, distance: 90.2
click at [441, 78] on div "The project has been disqualified because the job role does not match the freel…" at bounding box center [496, 90] width 113 height 30
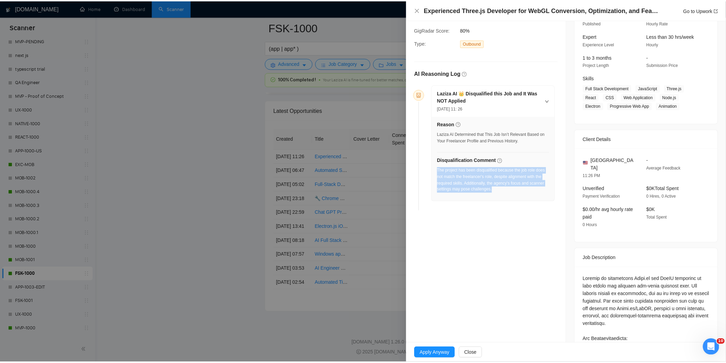
scroll to position [0, 0]
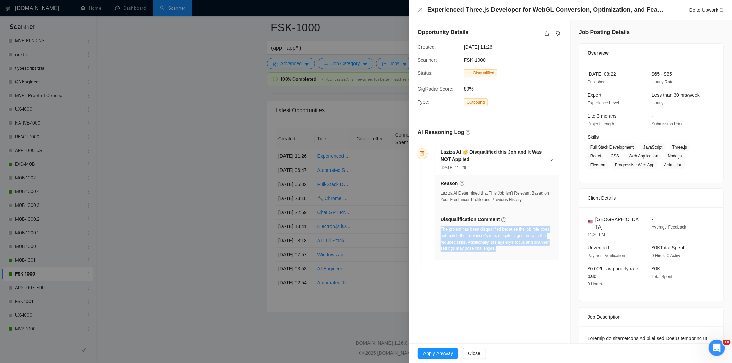
drag, startPoint x: 515, startPoint y: 46, endPoint x: 462, endPoint y: 49, distance: 52.9
click at [462, 49] on div "[DATE] 11:26" at bounding box center [496, 47] width 70 height 8
click at [419, 9] on icon "close" at bounding box center [419, 9] width 5 height 5
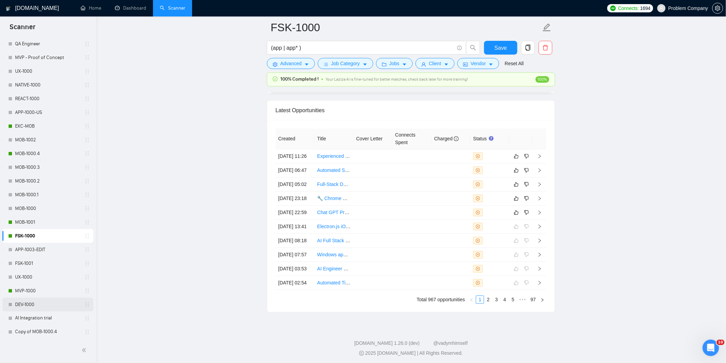
scroll to position [267, 0]
click at [44, 290] on link "MVP-1000" at bounding box center [47, 291] width 65 height 14
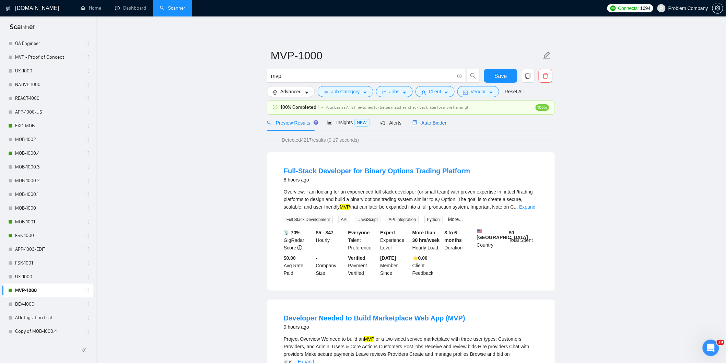
click at [434, 124] on span "Auto Bidder" at bounding box center [429, 122] width 34 height 5
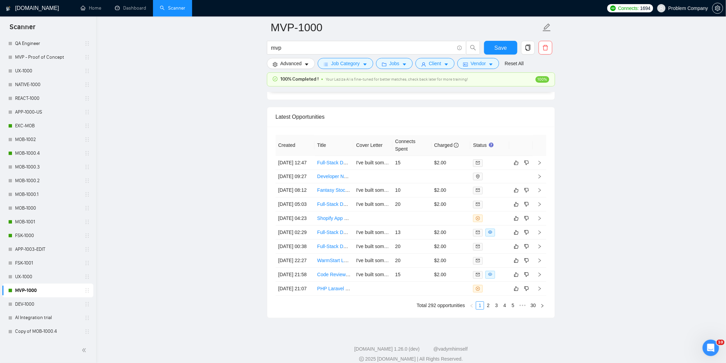
scroll to position [1721, 0]
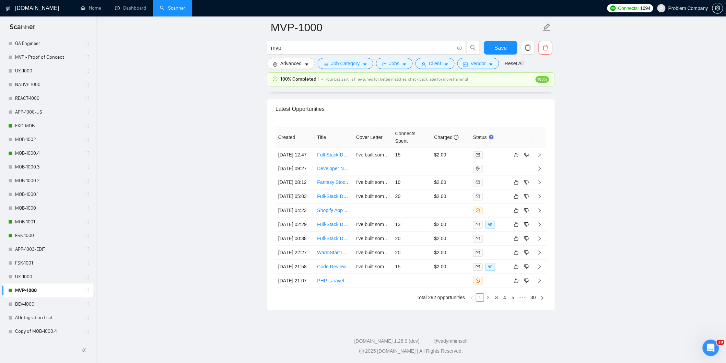
click at [488, 298] on link "2" at bounding box center [488, 298] width 8 height 8
drag, startPoint x: 481, startPoint y: 297, endPoint x: 502, endPoint y: 292, distance: 21.2
click at [482, 297] on link "1" at bounding box center [480, 298] width 8 height 8
click at [291, 282] on td "[DATE] 21:07" at bounding box center [294, 281] width 39 height 14
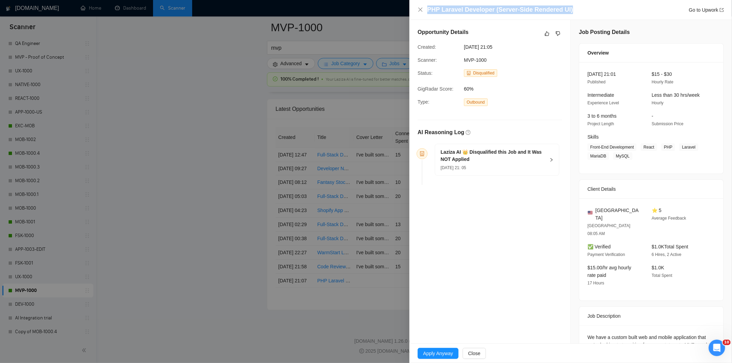
drag, startPoint x: 521, startPoint y: 7, endPoint x: 417, endPoint y: 8, distance: 104.6
click at [417, 8] on div "PHP Laravel Developer (Server-Side Rendered UI) Go to Upwork" at bounding box center [570, 10] width 322 height 20
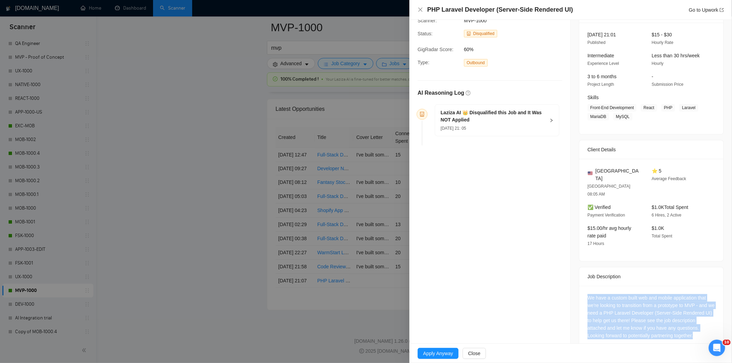
drag, startPoint x: 605, startPoint y: 291, endPoint x: 704, endPoint y: 322, distance: 103.8
click at [704, 322] on div "We have a custom built web and mobile application that we're looking to transit…" at bounding box center [651, 318] width 144 height 64
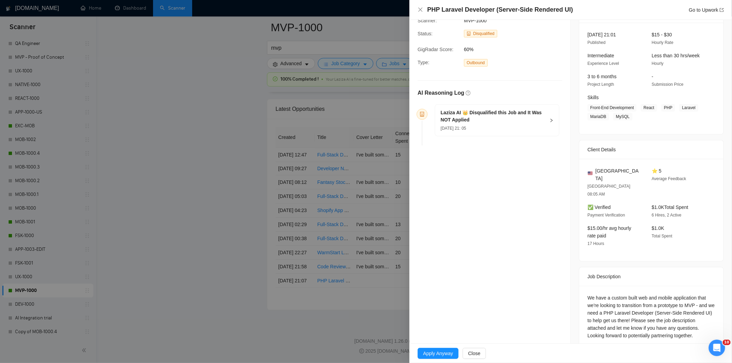
click at [520, 123] on h5 "Laziza AI 👑 Disqualified this Job and It Was NOT Applied" at bounding box center [492, 116] width 105 height 14
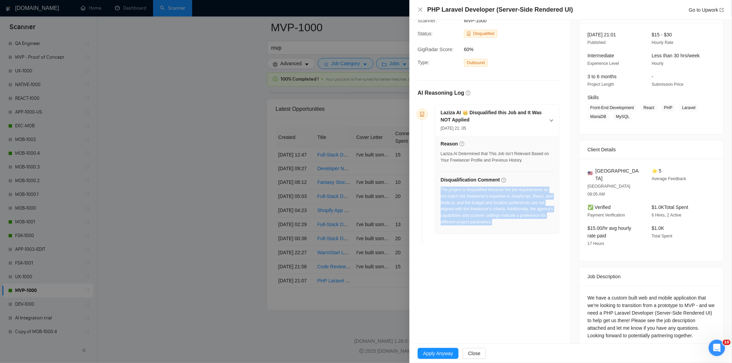
drag, startPoint x: 531, startPoint y: 226, endPoint x: 440, endPoint y: 190, distance: 97.1
click at [440, 190] on div "The project is disqualified because the job requirements do not match the freel…" at bounding box center [496, 208] width 113 height 43
click at [421, 9] on icon "close" at bounding box center [419, 9] width 5 height 5
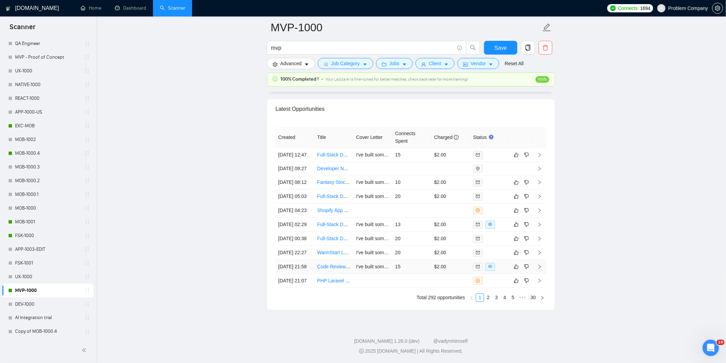
click at [297, 264] on td "[DATE] 21:58" at bounding box center [294, 267] width 39 height 14
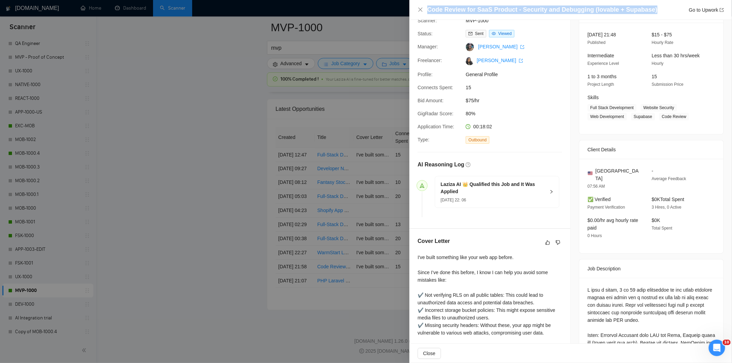
drag, startPoint x: 649, startPoint y: 13, endPoint x: 423, endPoint y: 12, distance: 225.7
click at [423, 12] on div "Code Review for SaaS Product - Security and Debugging (lovable + Supabase) Go t…" at bounding box center [570, 9] width 306 height 9
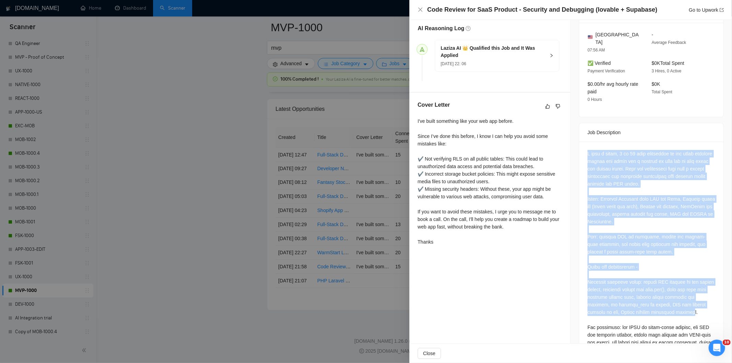
scroll to position [258, 0]
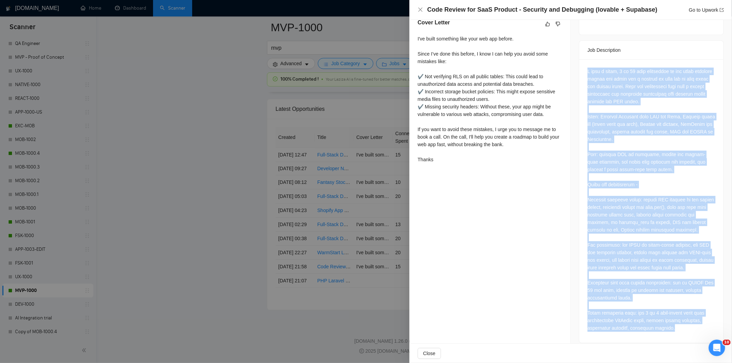
drag, startPoint x: 584, startPoint y: 168, endPoint x: 686, endPoint y: 325, distance: 187.2
click at [686, 325] on div at bounding box center [651, 200] width 144 height 283
click at [640, 219] on div at bounding box center [651, 200] width 128 height 264
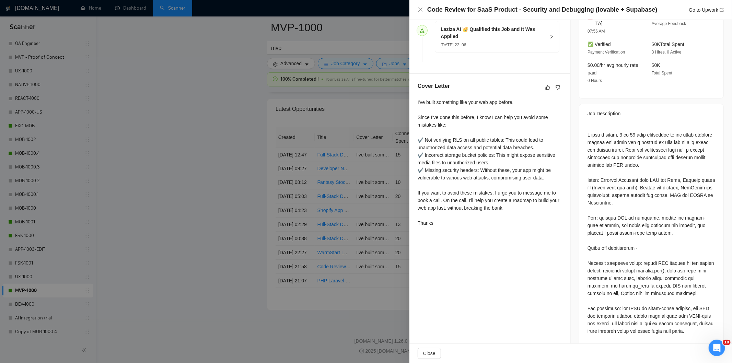
scroll to position [182, 0]
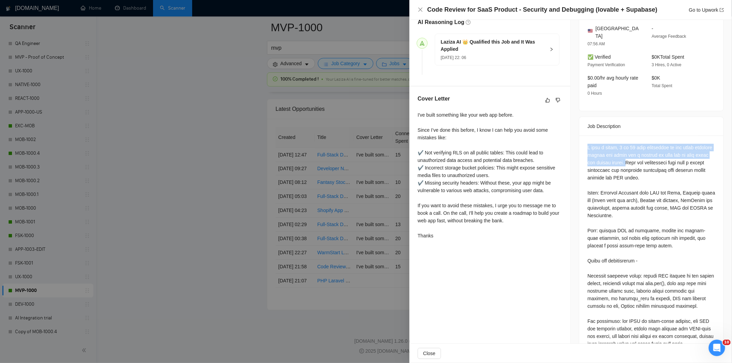
drag, startPoint x: 583, startPoint y: 140, endPoint x: 650, endPoint y: 157, distance: 69.6
click at [650, 157] on div at bounding box center [651, 277] width 144 height 283
click at [423, 11] on icon "close" at bounding box center [419, 9] width 5 height 5
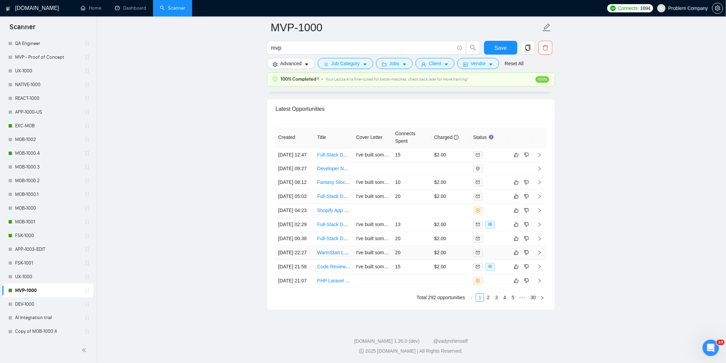
click at [301, 246] on td "[DATE] 22:27" at bounding box center [294, 253] width 39 height 14
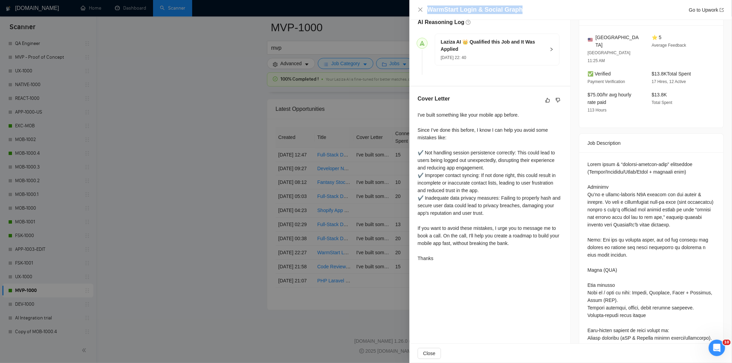
drag, startPoint x: 541, startPoint y: 7, endPoint x: 424, endPoint y: 1, distance: 117.8
click at [424, 1] on div "WarmStart Login & Social Graph Go to Upwork" at bounding box center [570, 10] width 322 height 20
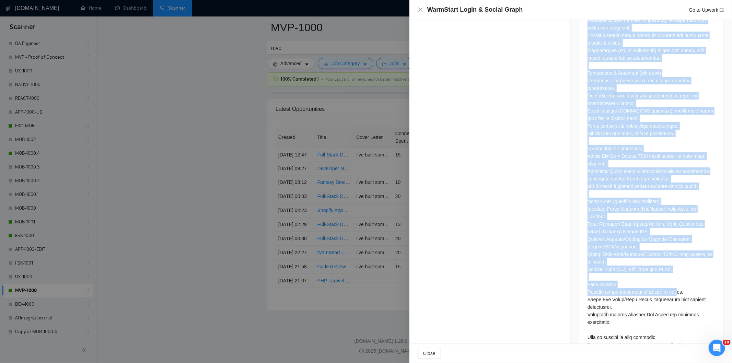
scroll to position [931, 0]
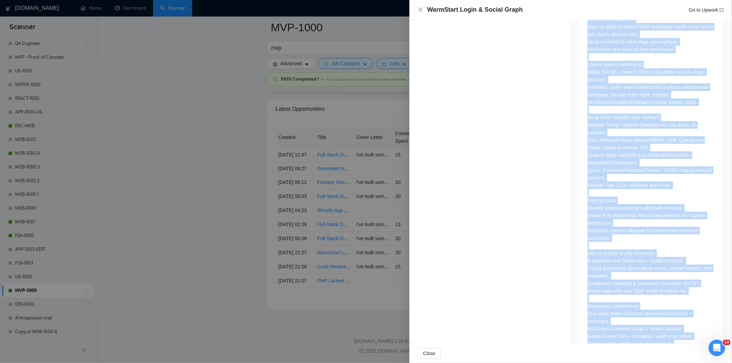
drag, startPoint x: 583, startPoint y: 111, endPoint x: 694, endPoint y: 331, distance: 246.7
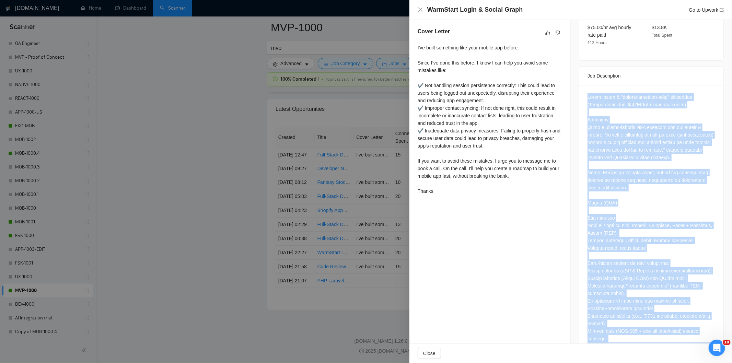
scroll to position [245, 0]
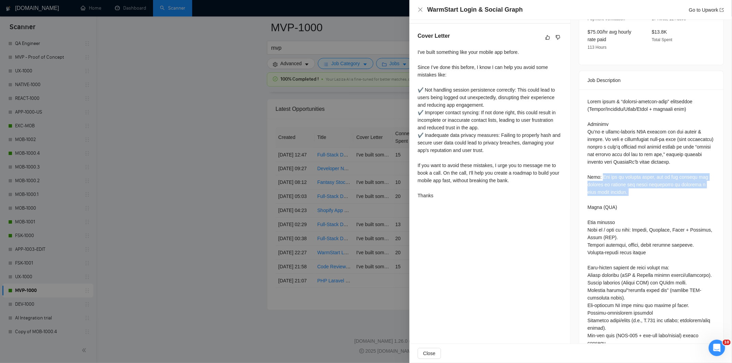
drag, startPoint x: 633, startPoint y: 183, endPoint x: 598, endPoint y: 160, distance: 41.8
click at [419, 11] on icon "close" at bounding box center [420, 10] width 4 height 4
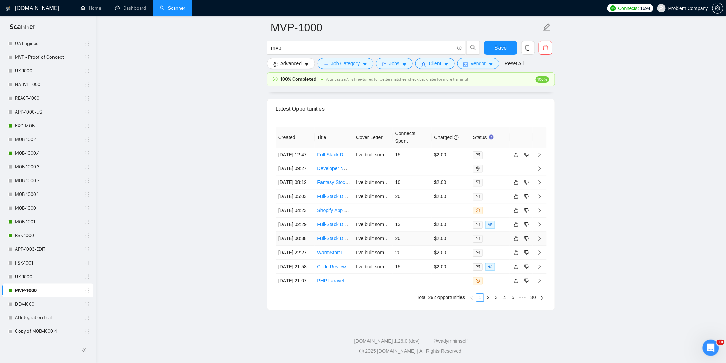
click at [305, 232] on td "[DATE] 00:38" at bounding box center [294, 239] width 39 height 14
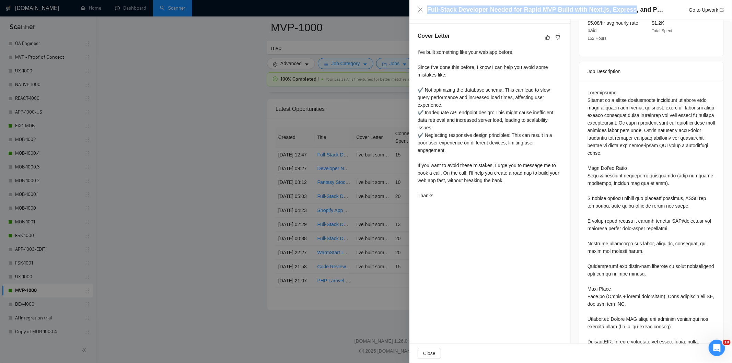
drag, startPoint x: 626, startPoint y: 11, endPoint x: 426, endPoint y: 11, distance: 200.3
click at [426, 11] on div "Full-Stack Developer Needed for Rapid MVP Build with Next.js, Express, and Post…" at bounding box center [570, 9] width 306 height 9
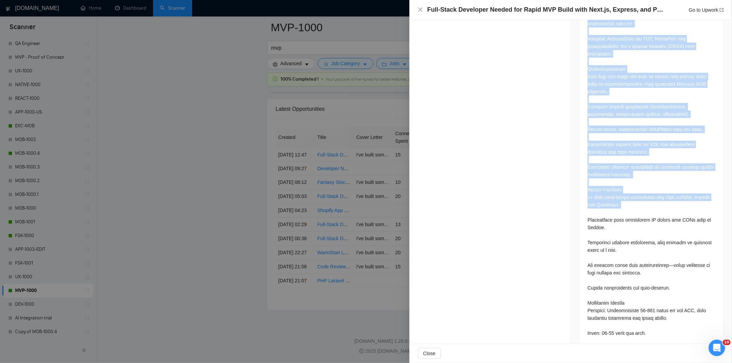
scroll to position [612, 0]
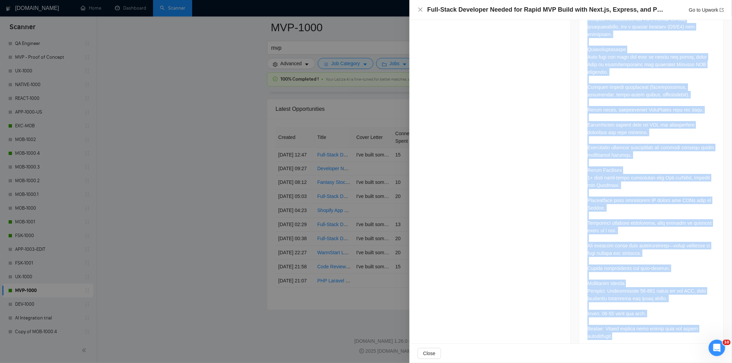
drag, startPoint x: 581, startPoint y: 84, endPoint x: 672, endPoint y: 327, distance: 258.8
click at [672, 327] on div at bounding box center [651, 32] width 144 height 638
click at [421, 11] on icon "close" at bounding box center [419, 9] width 5 height 5
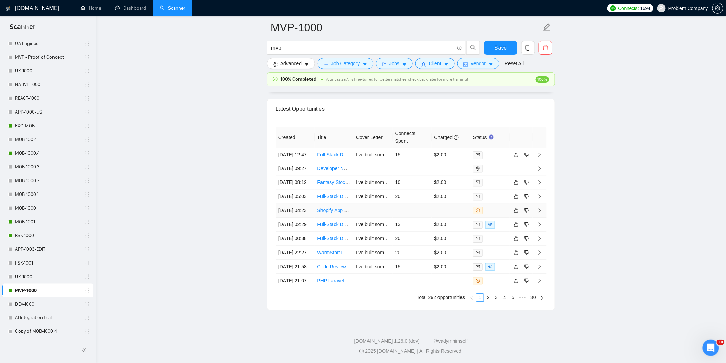
click at [306, 203] on td "[DATE] 04:23" at bounding box center [294, 210] width 39 height 14
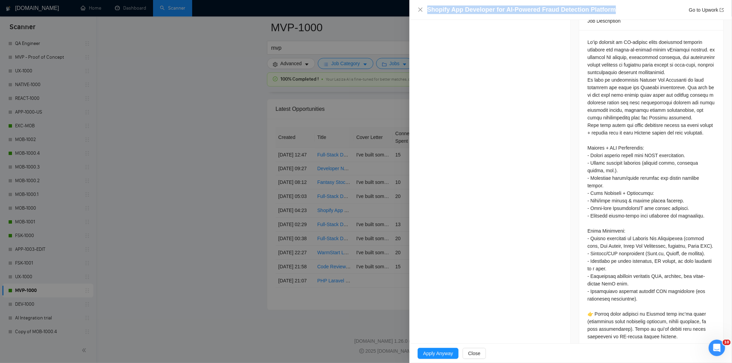
drag, startPoint x: 622, startPoint y: 10, endPoint x: 399, endPoint y: 3, distance: 223.5
click at [399, 3] on div "Shopify App Developer for AI-Powered Fraud Detection Platform Go to Upwork Oppo…" at bounding box center [366, 181] width 732 height 363
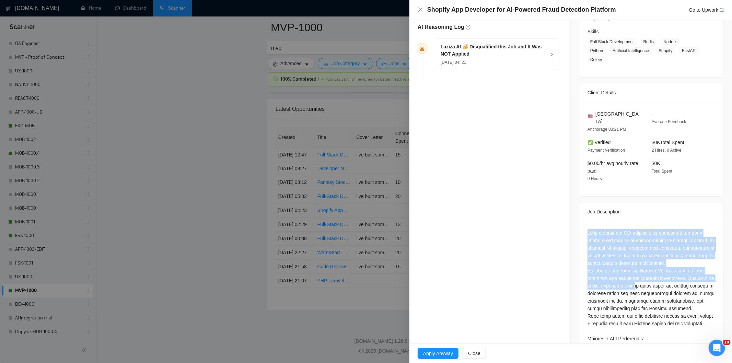
scroll to position [296, 0]
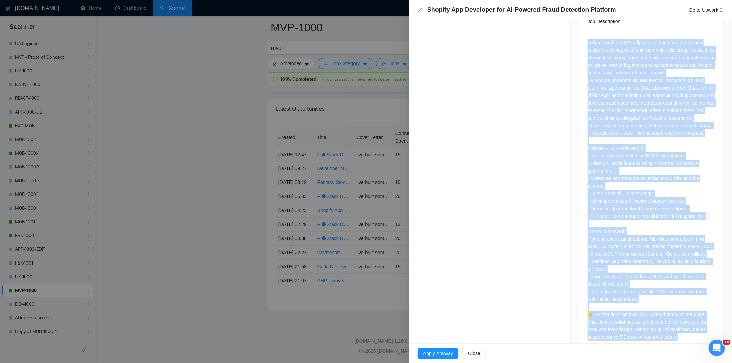
drag, startPoint x: 583, startPoint y: 214, endPoint x: 687, endPoint y: 327, distance: 154.1
click at [687, 327] on div at bounding box center [651, 191] width 144 height 321
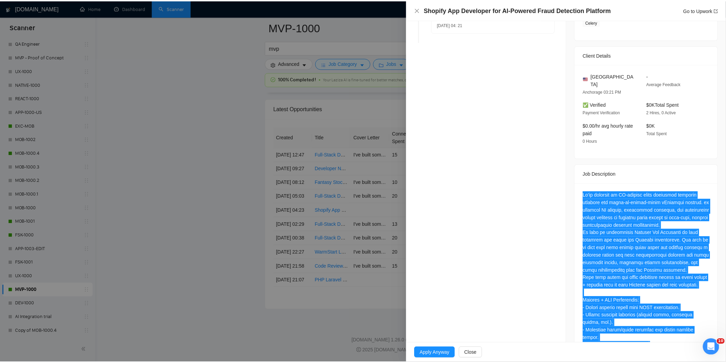
scroll to position [0, 0]
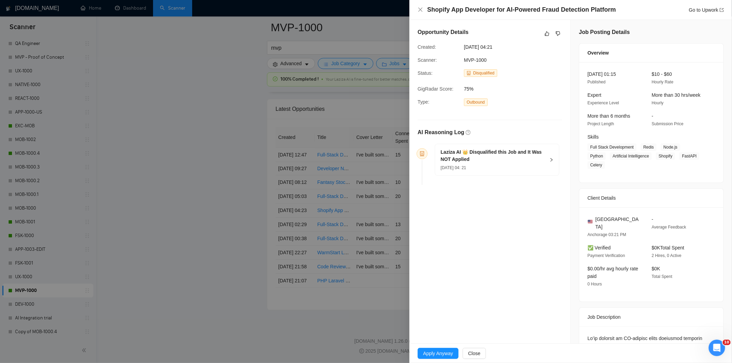
click at [510, 170] on div "[DATE] 04: 21" at bounding box center [492, 168] width 105 height 8
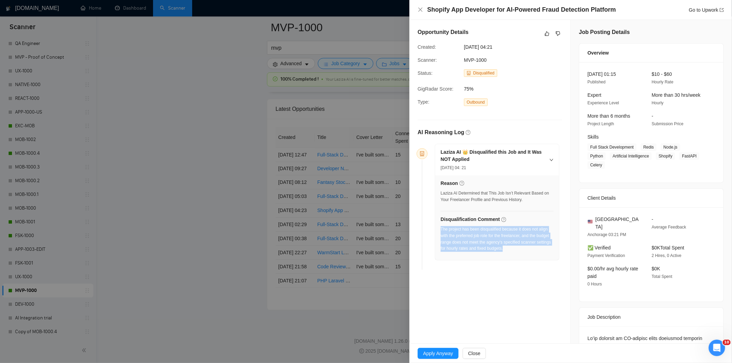
drag, startPoint x: 528, startPoint y: 251, endPoint x: 440, endPoint y: 232, distance: 90.2
click at [440, 232] on div "The project has been disqualified because it does not align with the preferred …" at bounding box center [496, 239] width 113 height 26
click at [419, 11] on icon "close" at bounding box center [419, 9] width 5 height 5
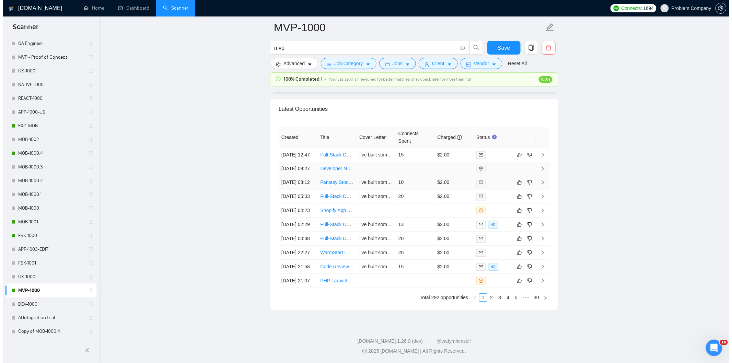
scroll to position [1645, 0]
click at [298, 205] on td "[DATE] 05:03" at bounding box center [294, 198] width 39 height 14
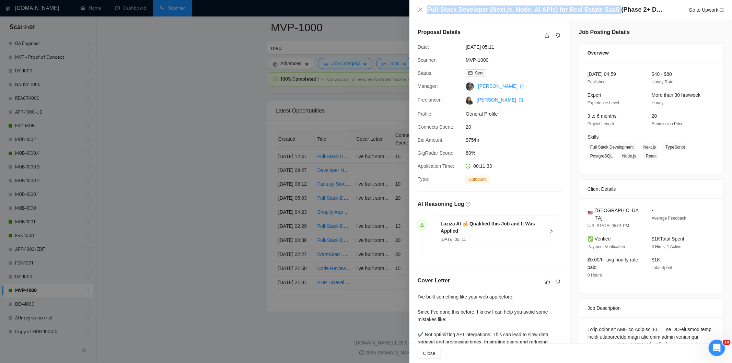
drag, startPoint x: 609, startPoint y: 12, endPoint x: 407, endPoint y: 10, distance: 202.4
click at [407, 10] on div "Full-Stack Developer (Next.js, Node, AI APIs) for Real Estate SaaS (Phase 2+ De…" at bounding box center [366, 181] width 732 height 363
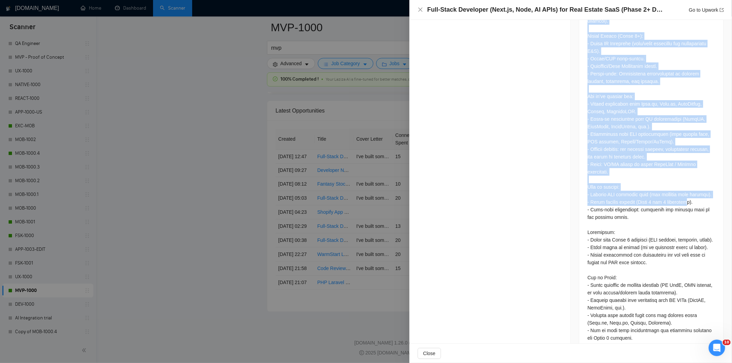
scroll to position [530, 0]
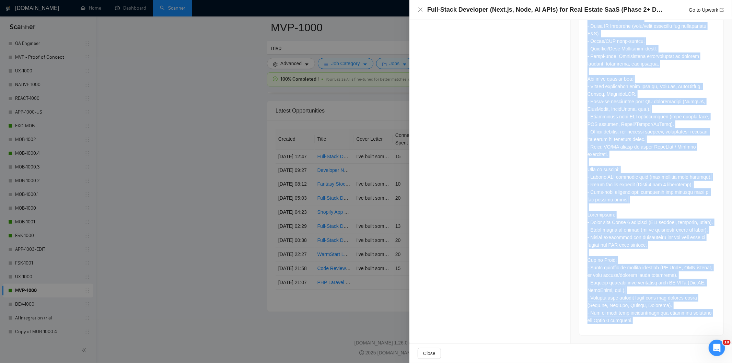
drag, startPoint x: 585, startPoint y: 90, endPoint x: 676, endPoint y: 323, distance: 250.4
click at [676, 323] on div at bounding box center [651, 60] width 128 height 528
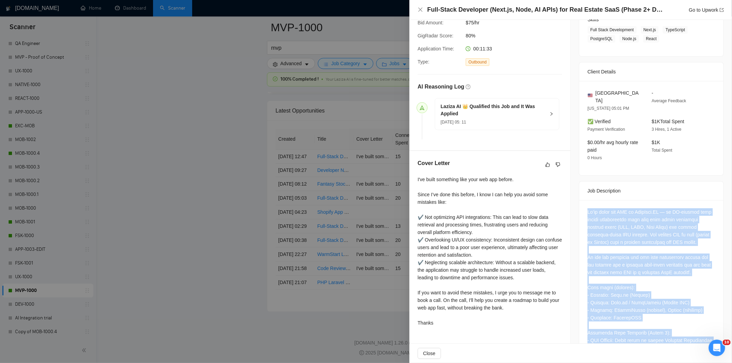
scroll to position [110, 0]
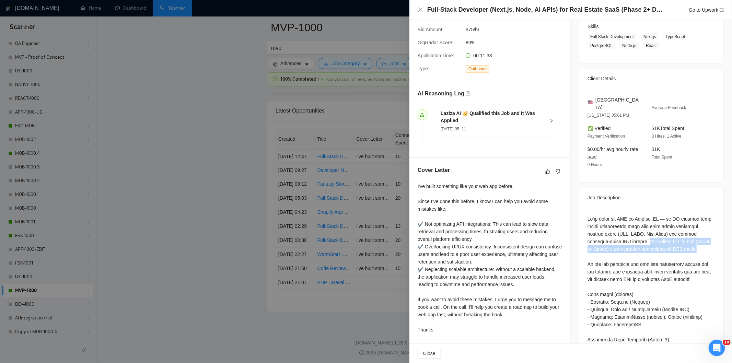
drag, startPoint x: 612, startPoint y: 235, endPoint x: 675, endPoint y: 244, distance: 64.2
click at [419, 10] on icon "close" at bounding box center [419, 9] width 5 height 5
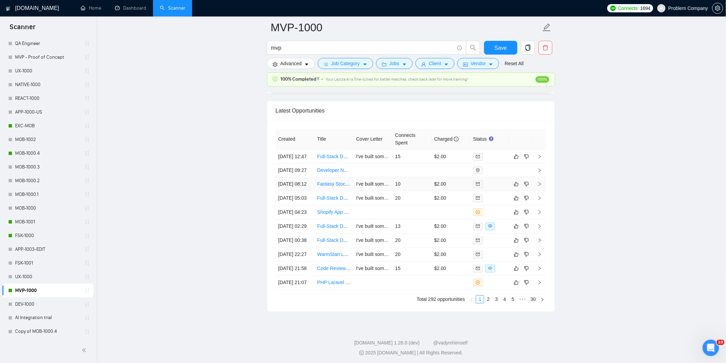
click at [306, 191] on td "[DATE] 08:12" at bounding box center [294, 184] width 39 height 14
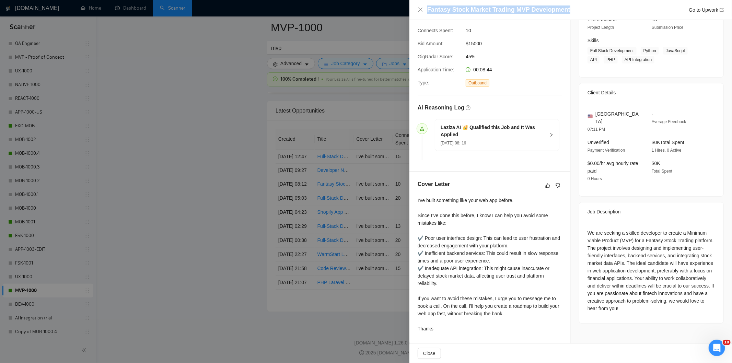
drag, startPoint x: 569, startPoint y: 10, endPoint x: 416, endPoint y: 12, distance: 153.7
click at [416, 12] on div "Fantasy Stock Market Trading MVP Development Go to Upwork" at bounding box center [570, 10] width 322 height 20
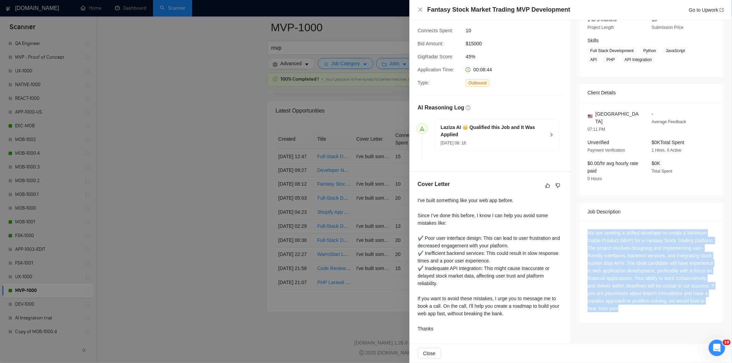
drag, startPoint x: 579, startPoint y: 221, endPoint x: 691, endPoint y: 303, distance: 138.6
click at [691, 303] on div "We are seeking a skilled developer to create a Minimum Viable Product (MVP) for…" at bounding box center [651, 272] width 144 height 102
click at [420, 9] on icon "close" at bounding box center [420, 10] width 4 height 4
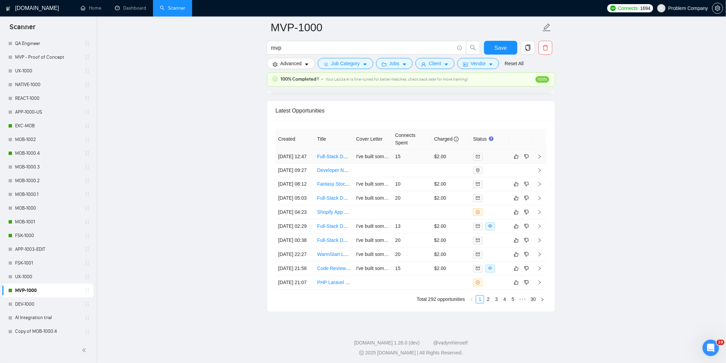
click at [304, 164] on td "[DATE] 12:47" at bounding box center [294, 157] width 39 height 14
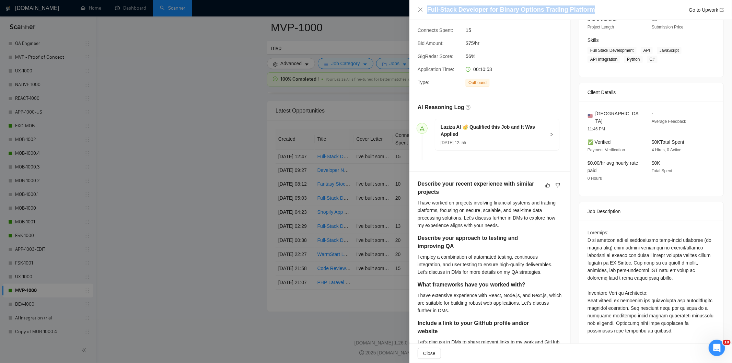
drag, startPoint x: 600, startPoint y: 11, endPoint x: 423, endPoint y: 16, distance: 177.5
click at [423, 16] on div "Full-Stack Developer for Binary Options Trading Platform Go to Upwork" at bounding box center [570, 10] width 322 height 20
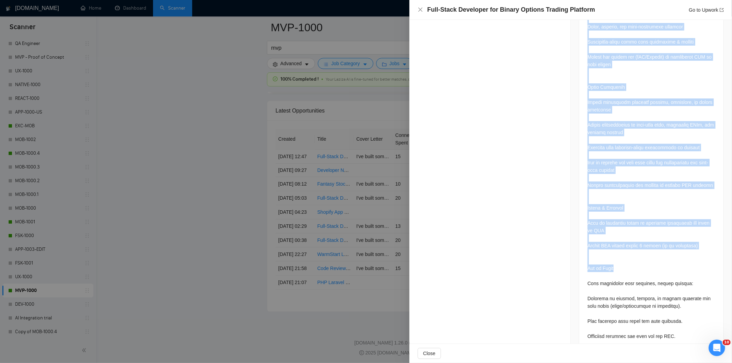
scroll to position [969, 0]
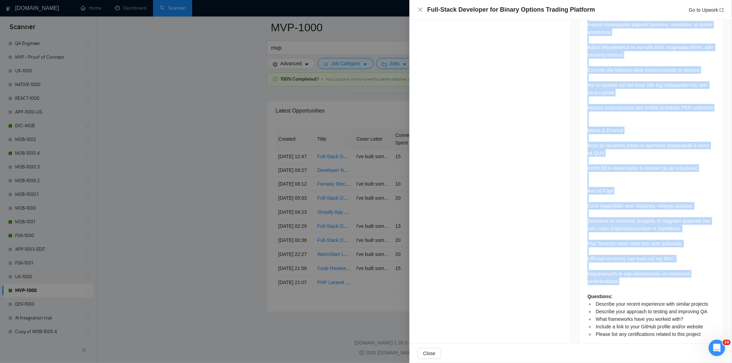
drag, startPoint x: 584, startPoint y: 112, endPoint x: 681, endPoint y: 262, distance: 178.7
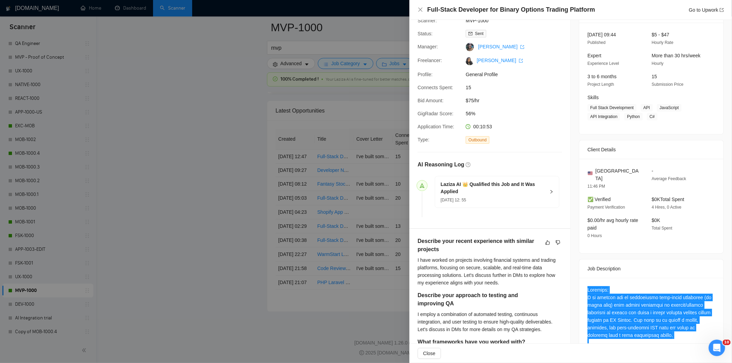
scroll to position [0, 0]
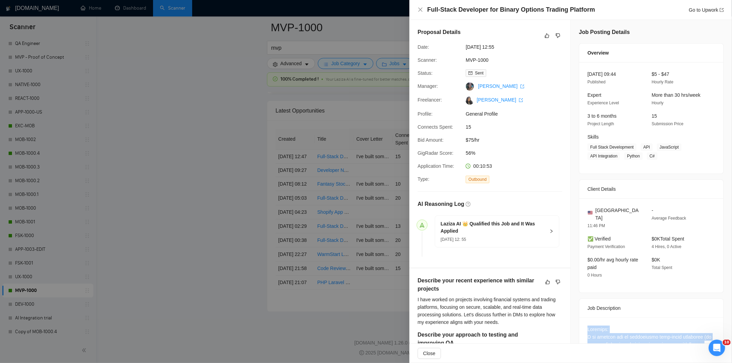
drag, startPoint x: 631, startPoint y: 75, endPoint x: 584, endPoint y: 75, distance: 46.3
click at [585, 75] on div "[DATE] 09:44 Published" at bounding box center [614, 77] width 59 height 15
